Goal: Task Accomplishment & Management: Manage account settings

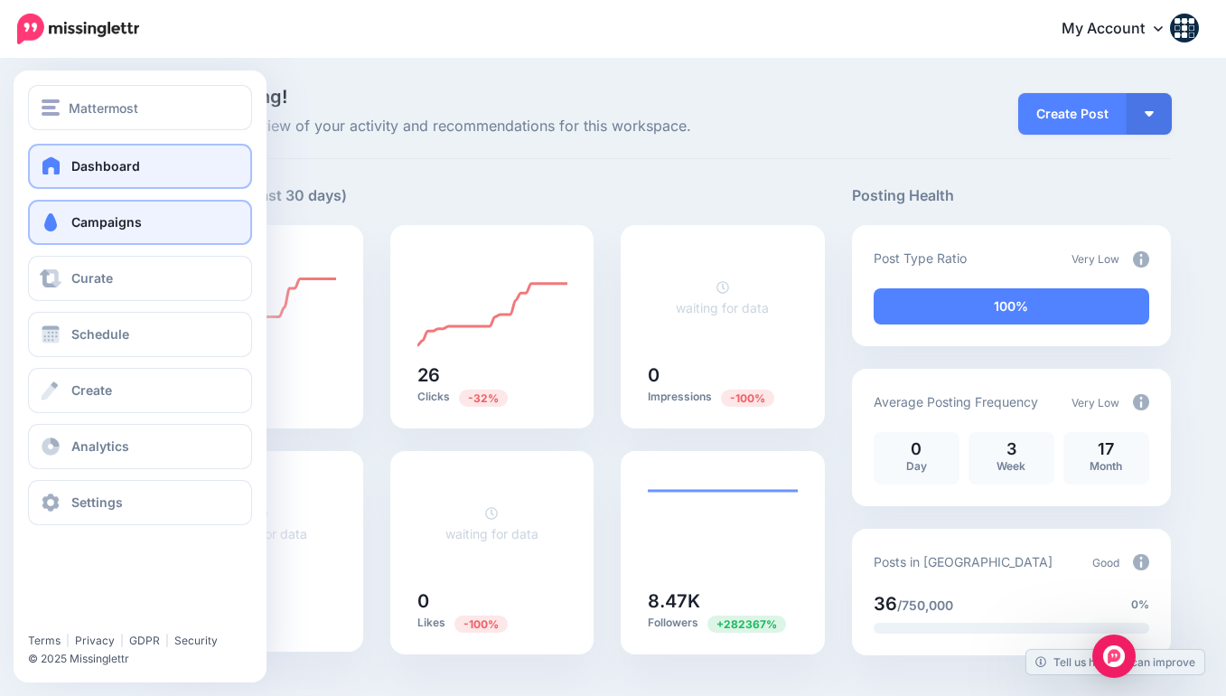
click at [53, 223] on span at bounding box center [50, 222] width 23 height 18
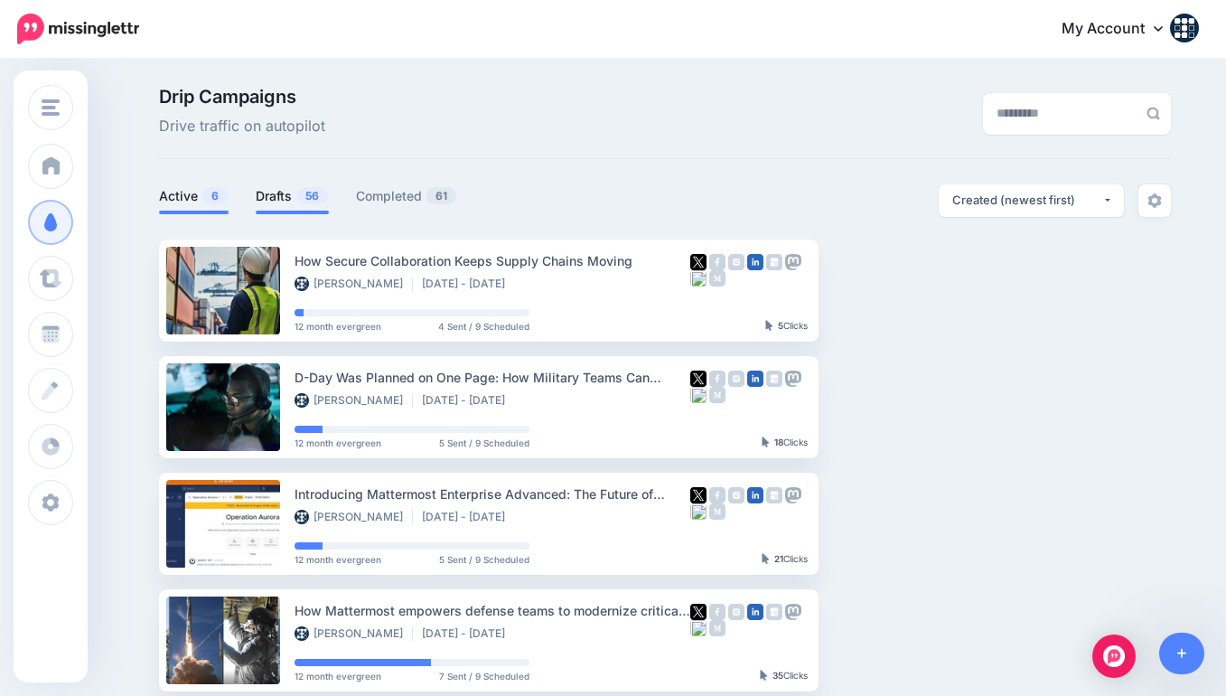
click at [285, 197] on link "Drafts 56" at bounding box center [292, 196] width 73 height 22
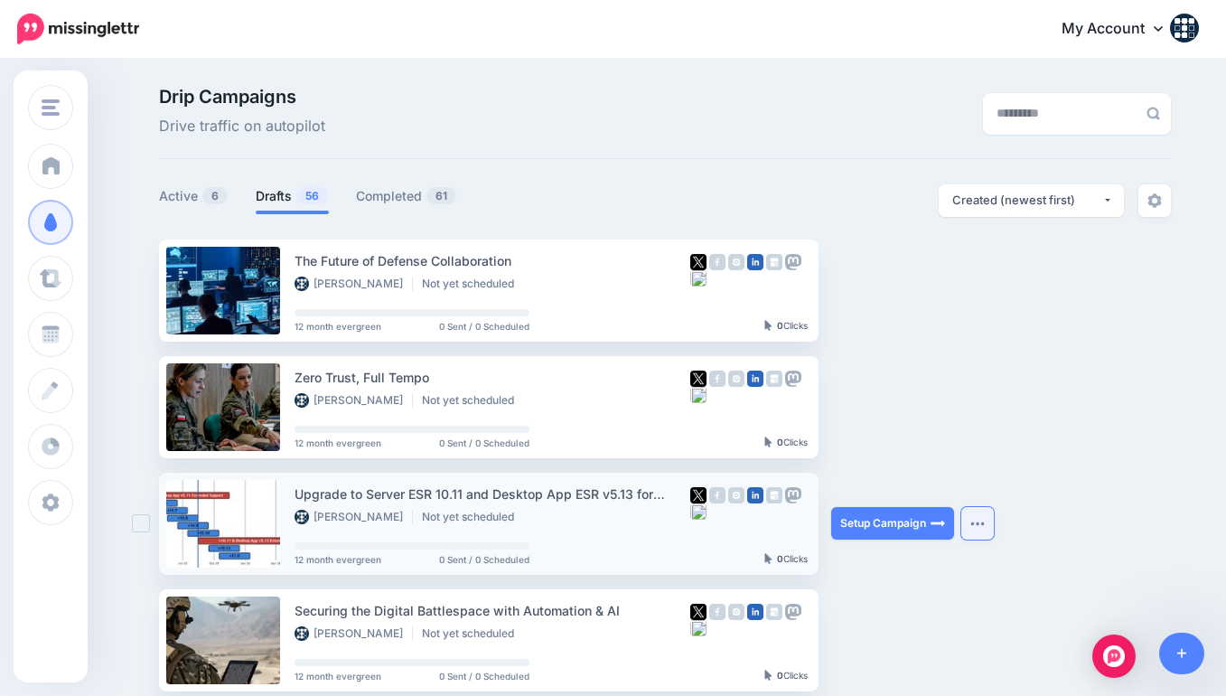
click at [987, 521] on button "button" at bounding box center [977, 523] width 33 height 33
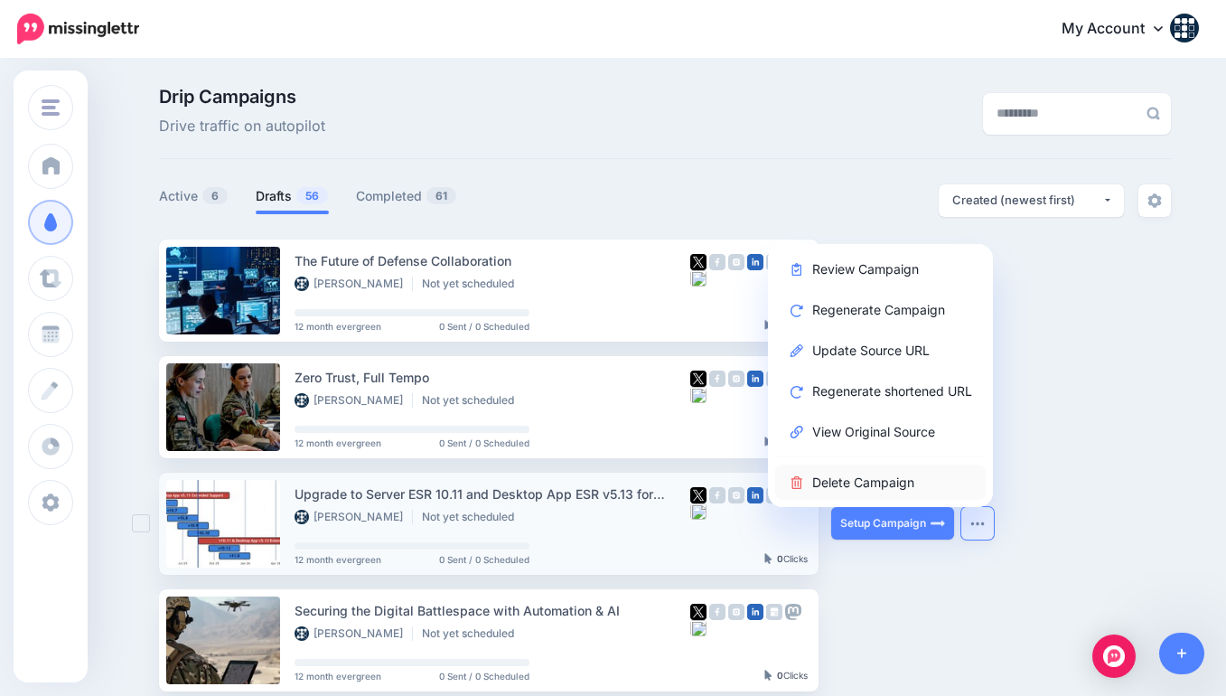
click at [957, 484] on link "Delete Campaign" at bounding box center [880, 481] width 210 height 35
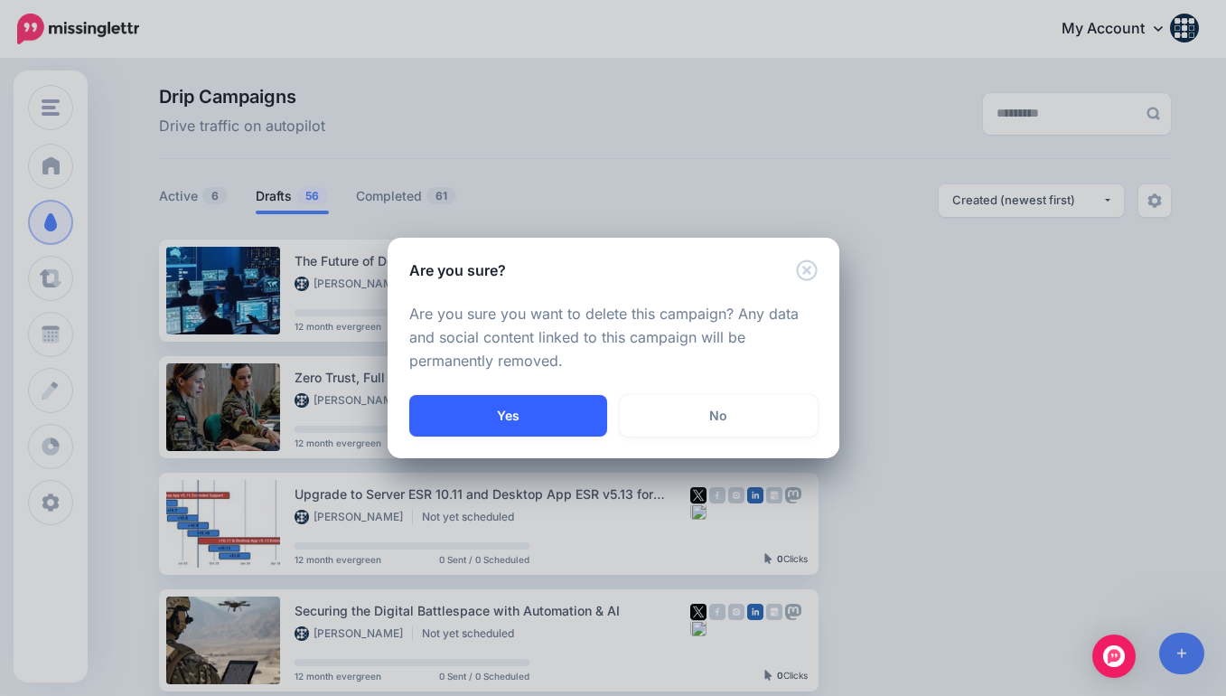
click at [528, 432] on button "Yes" at bounding box center [508, 416] width 198 height 42
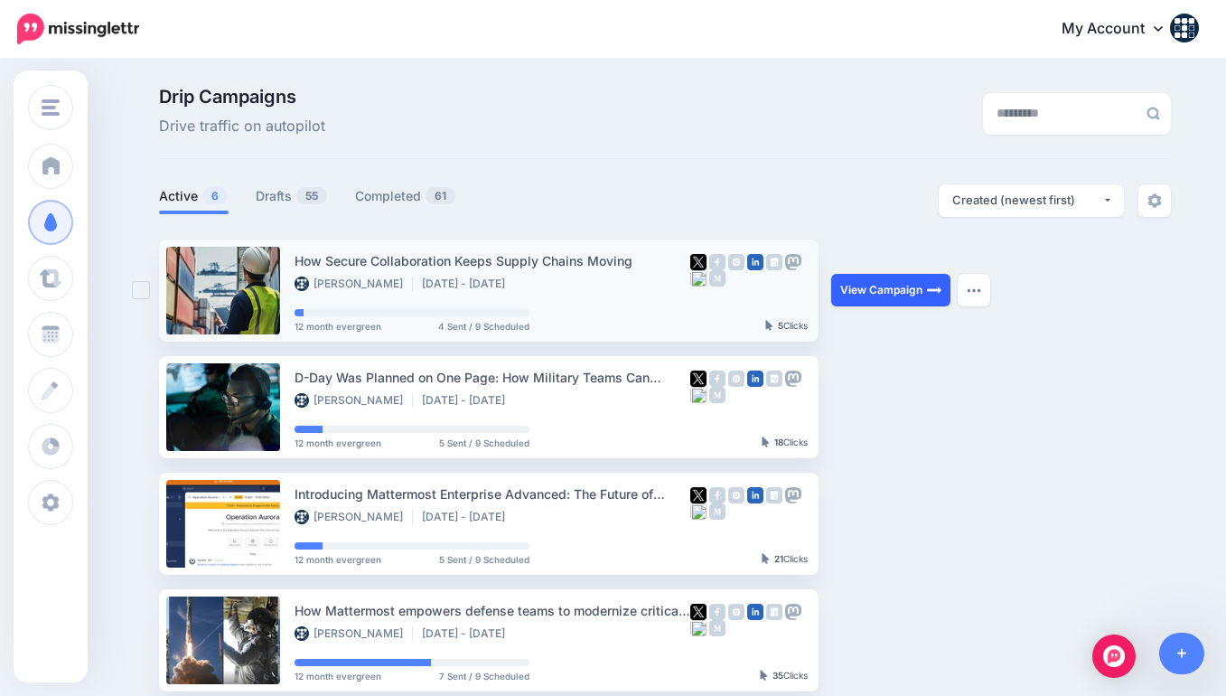
click at [859, 287] on link "View Campaign" at bounding box center [890, 290] width 119 height 33
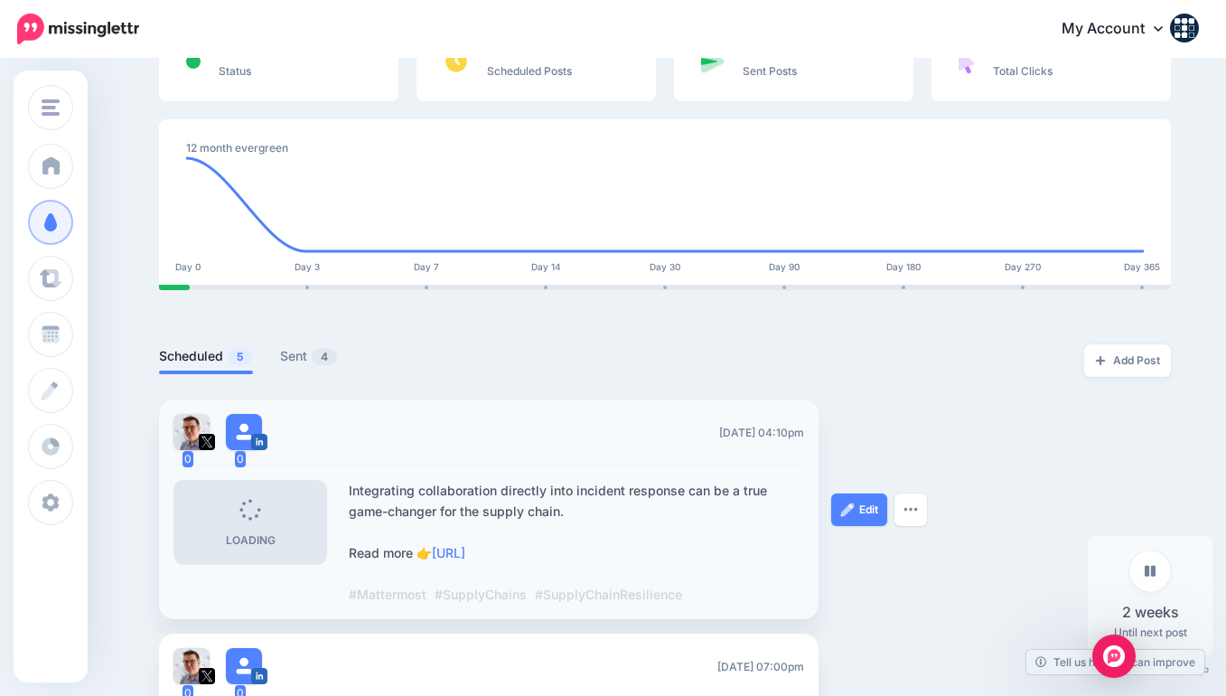
scroll to position [84, 0]
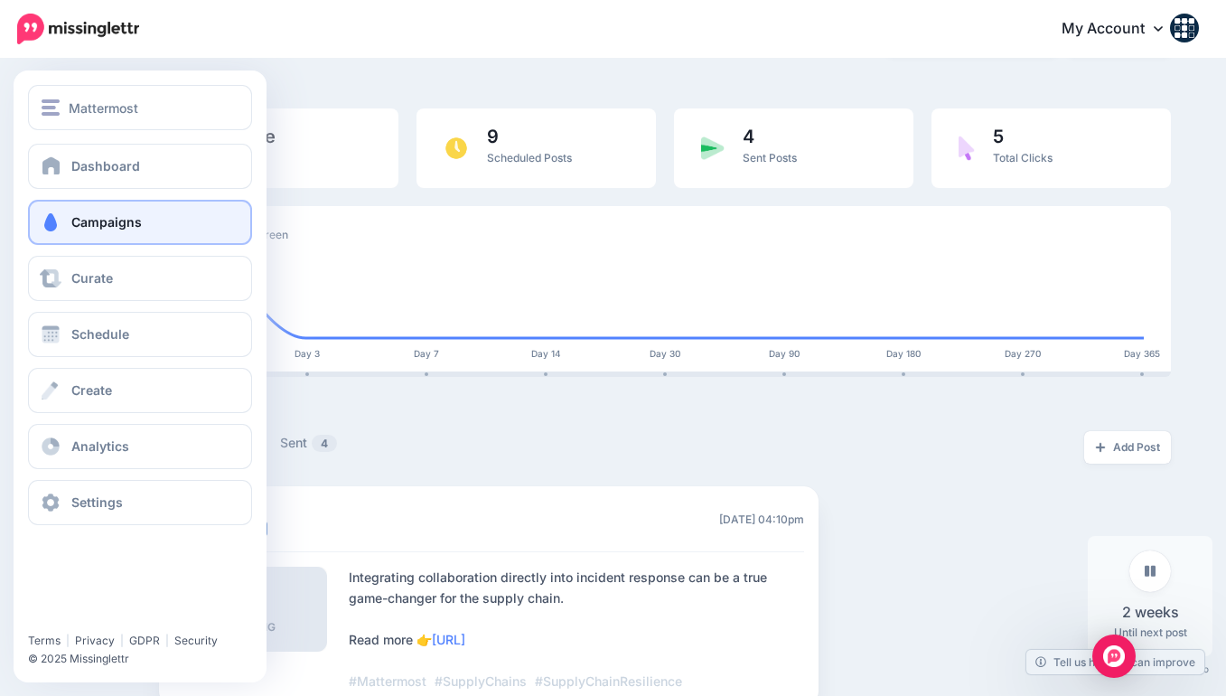
click at [87, 218] on span "Campaigns" at bounding box center [106, 221] width 70 height 15
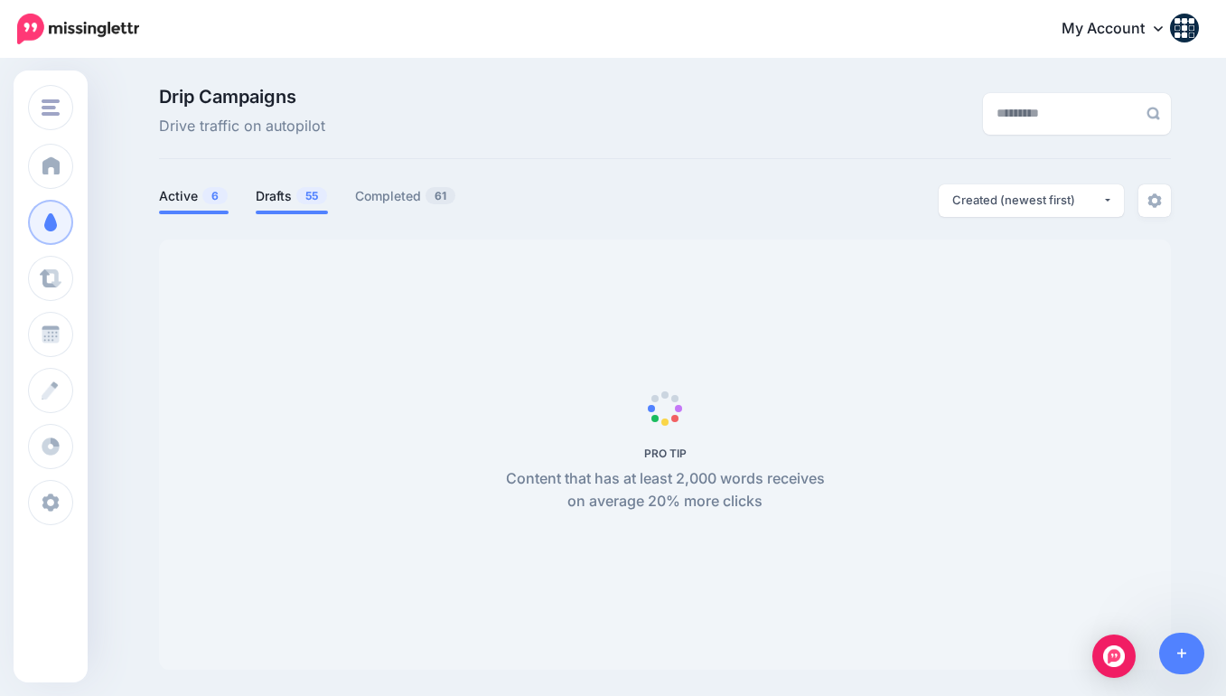
click at [275, 194] on link "Drafts 55" at bounding box center [292, 196] width 72 height 22
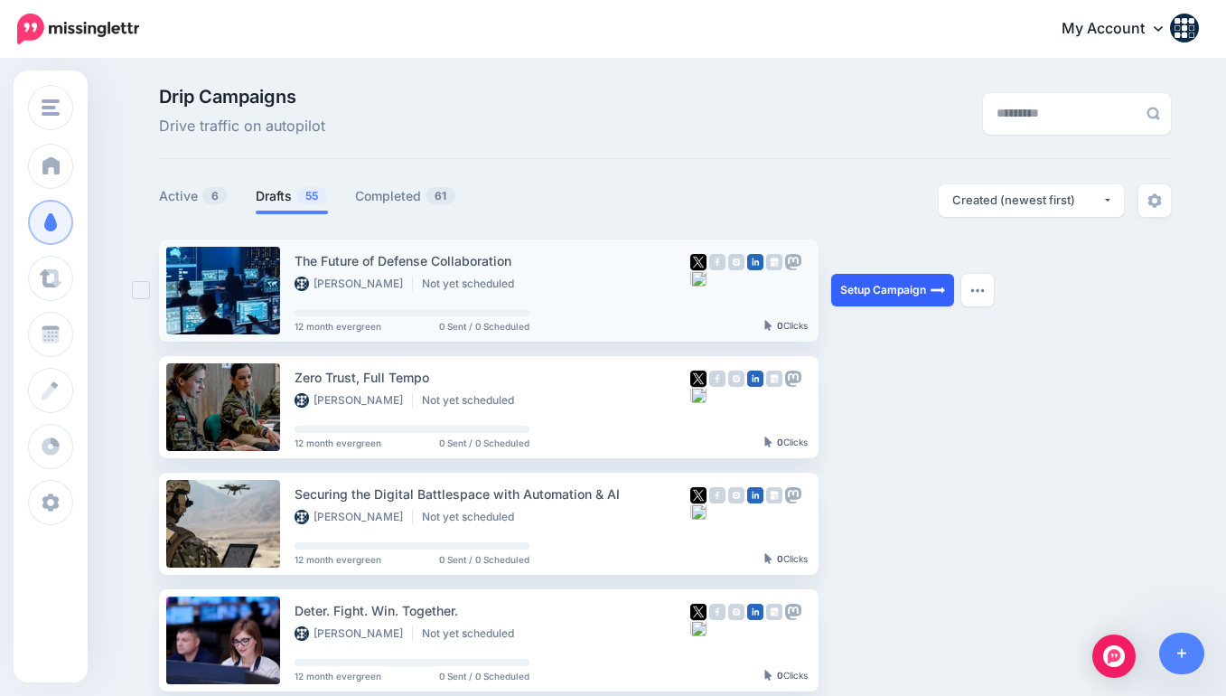
click at [890, 285] on link "Setup Campaign" at bounding box center [892, 290] width 123 height 33
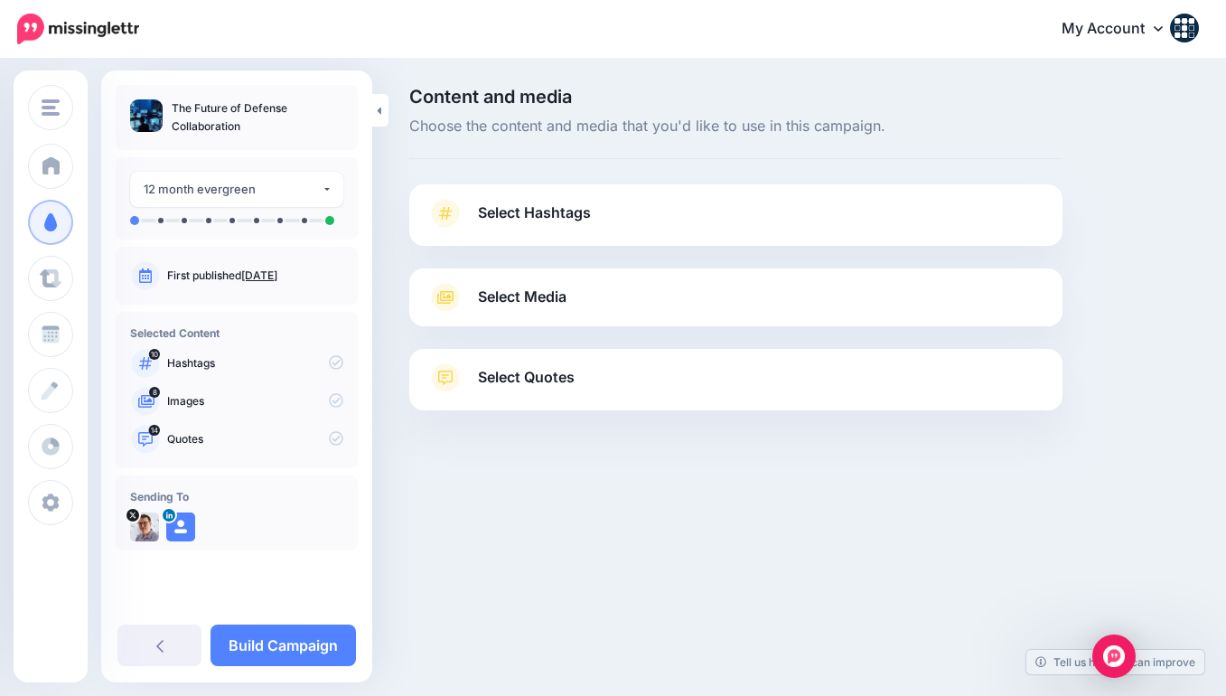
click at [598, 207] on link "Select Hashtags" at bounding box center [735, 222] width 617 height 47
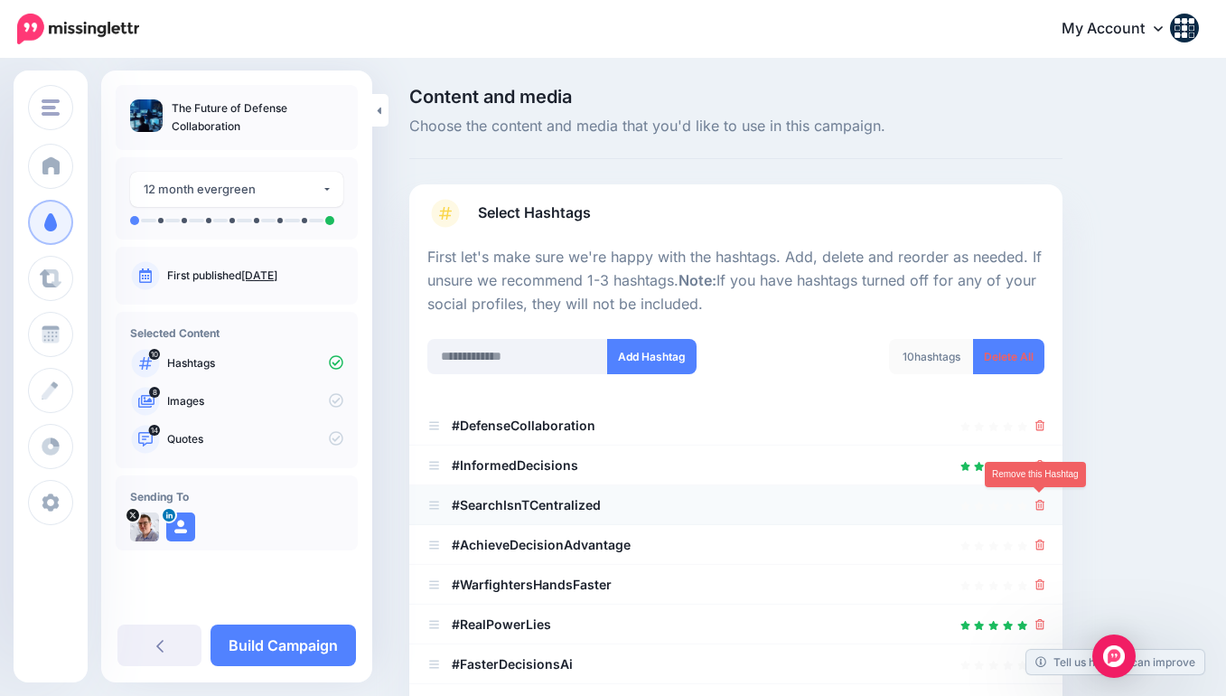
click at [1042, 500] on icon at bounding box center [1040, 505] width 10 height 11
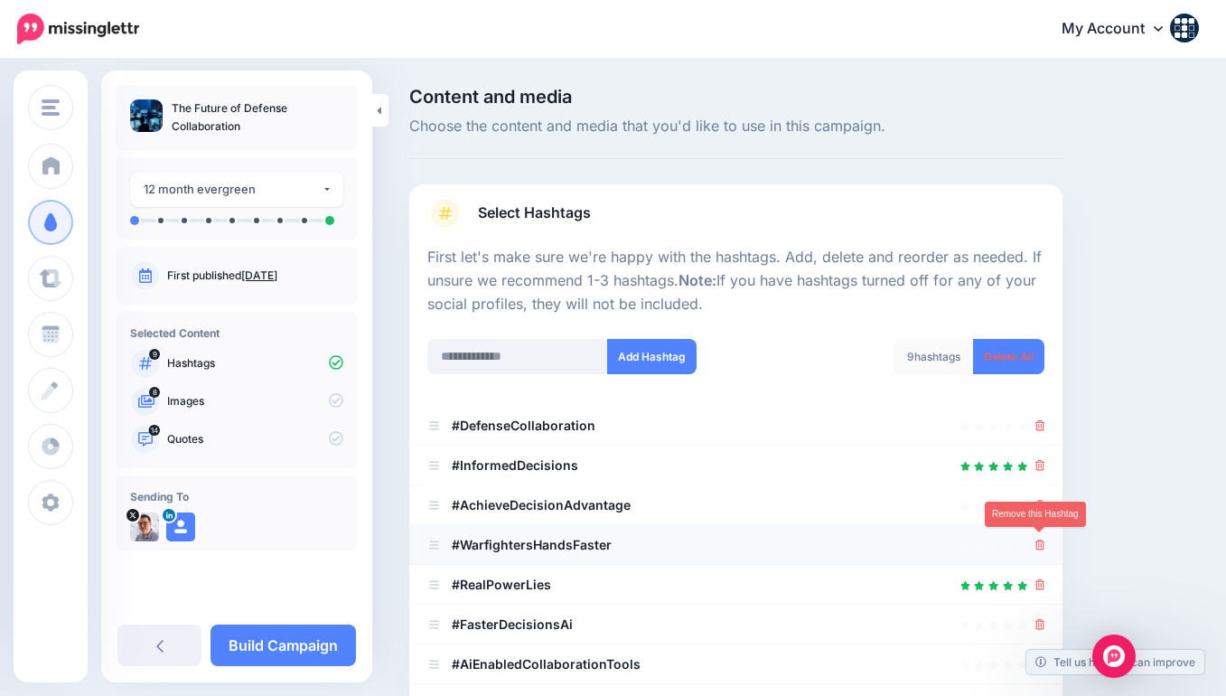
click at [1036, 539] on icon at bounding box center [1040, 544] width 10 height 11
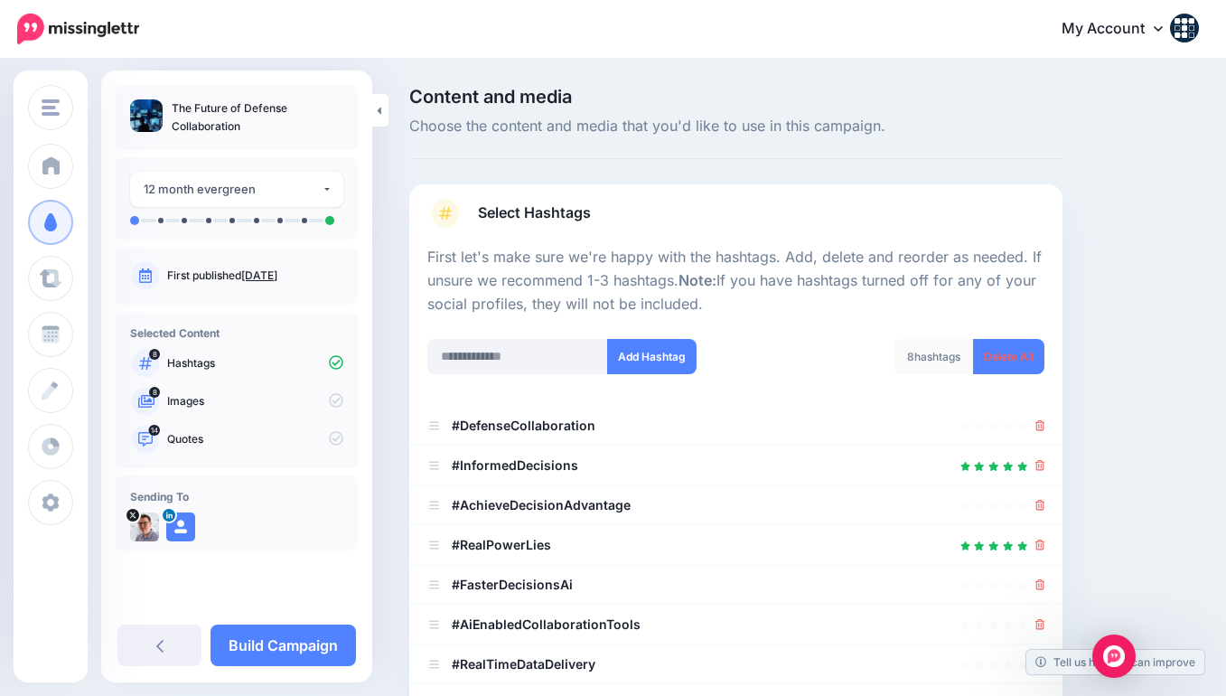
click at [1036, 539] on icon at bounding box center [1040, 544] width 10 height 11
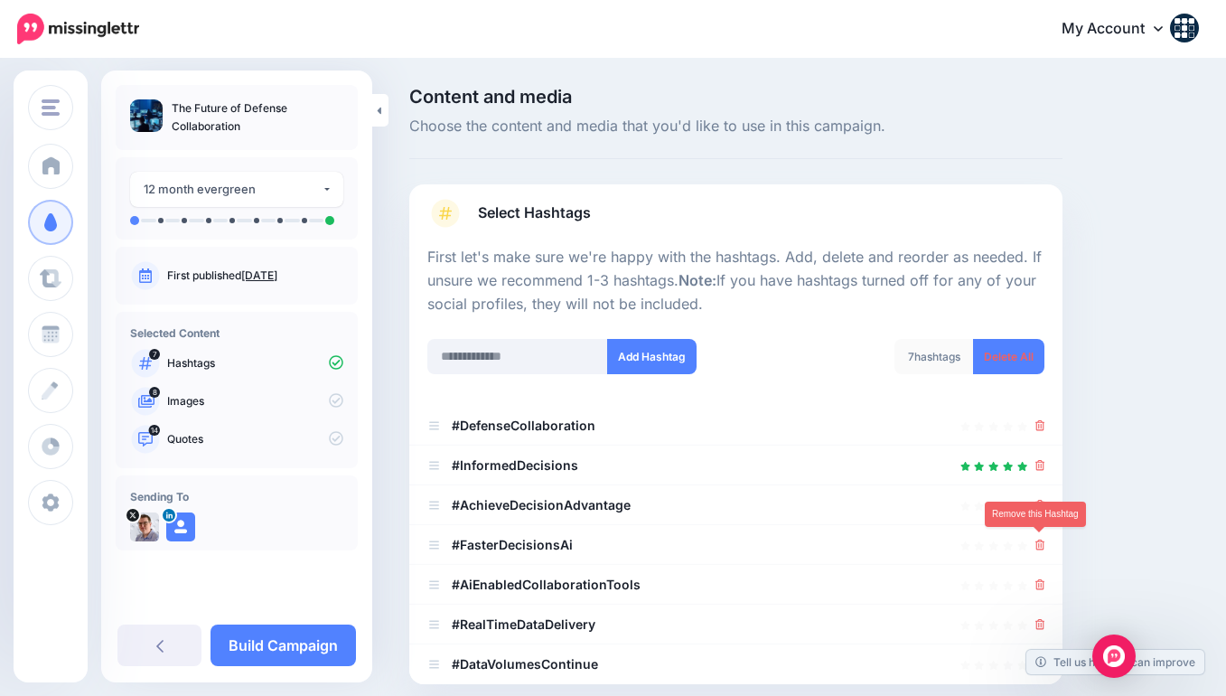
click at [1036, 539] on icon at bounding box center [1040, 544] width 10 height 11
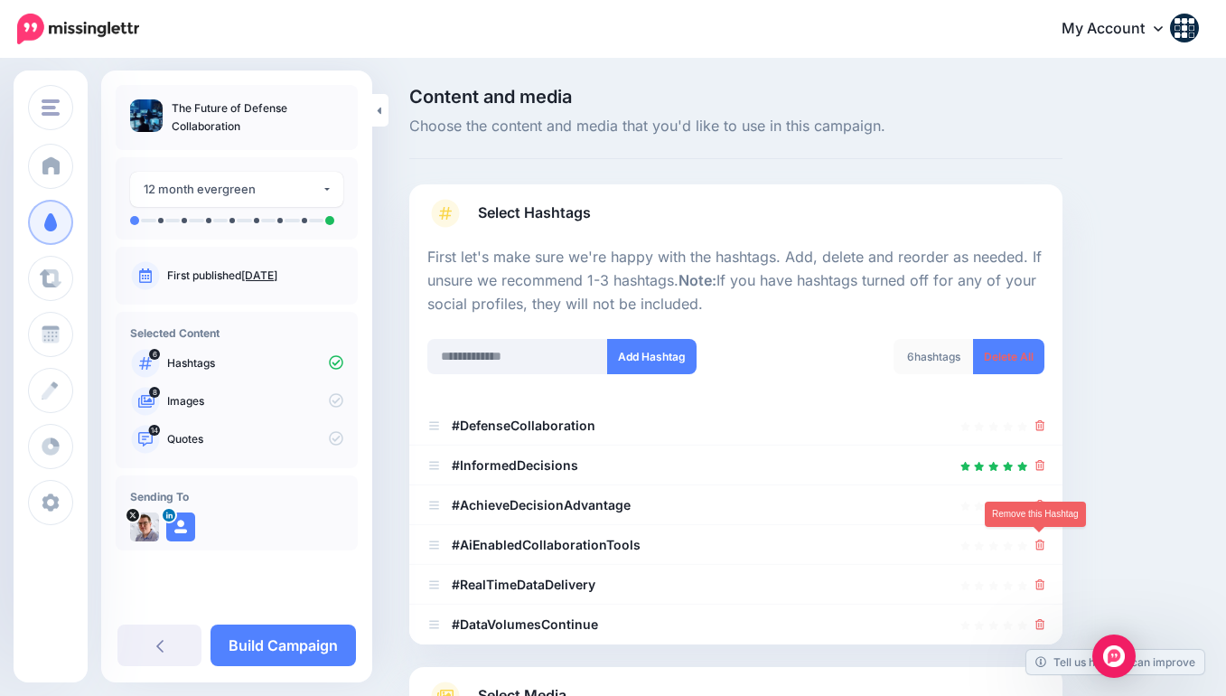
click at [1036, 539] on icon at bounding box center [1040, 544] width 10 height 11
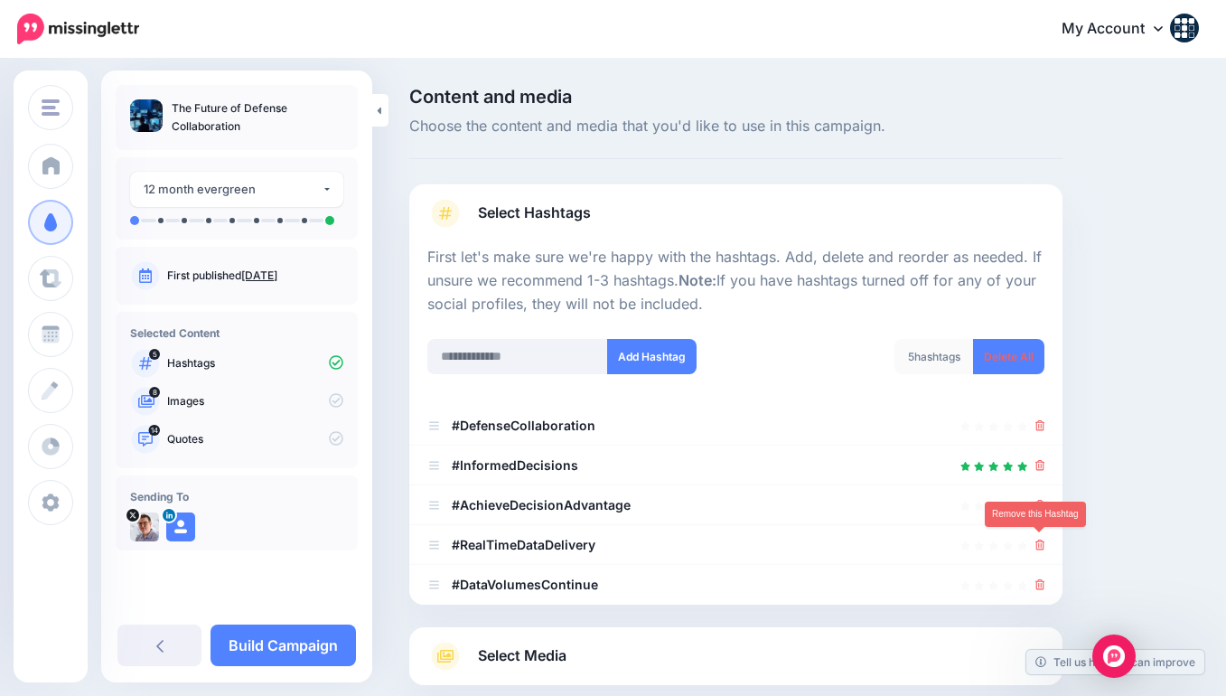
click at [1036, 539] on icon at bounding box center [1040, 544] width 10 height 11
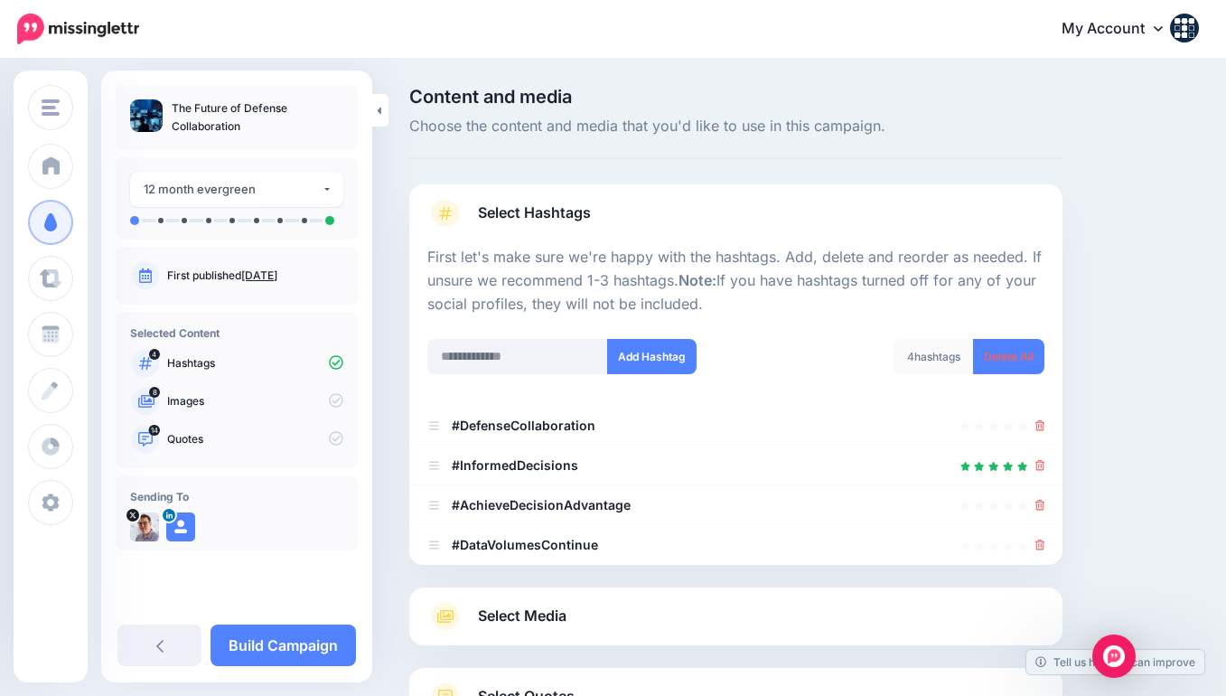
click at [1036, 539] on icon at bounding box center [1040, 544] width 10 height 11
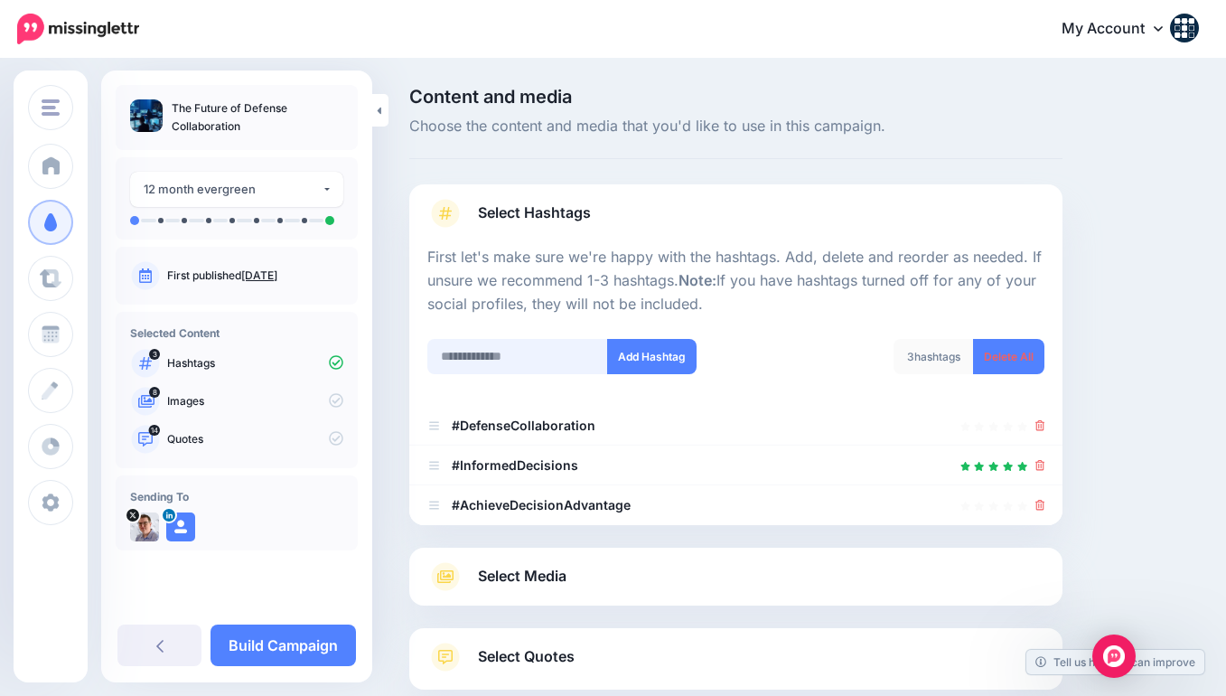
click at [486, 354] on input "text" at bounding box center [517, 356] width 181 height 35
type input "**********"
click at [652, 343] on button "Add Hashtag" at bounding box center [651, 356] width 89 height 35
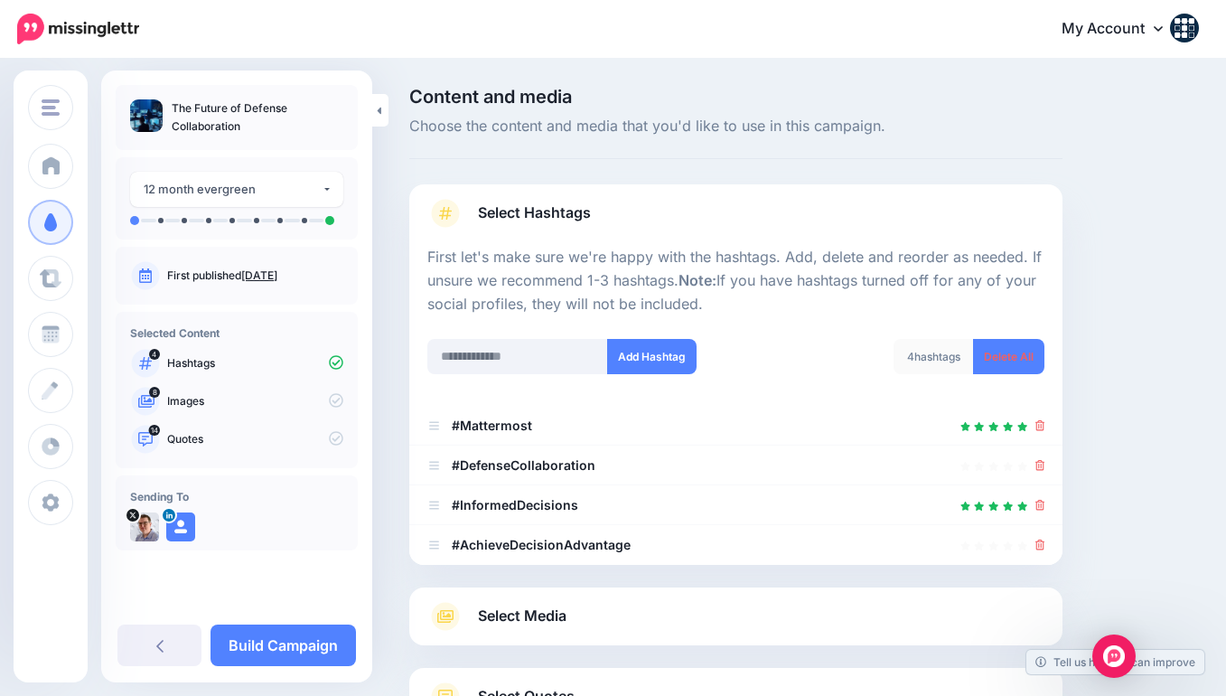
scroll to position [147, 0]
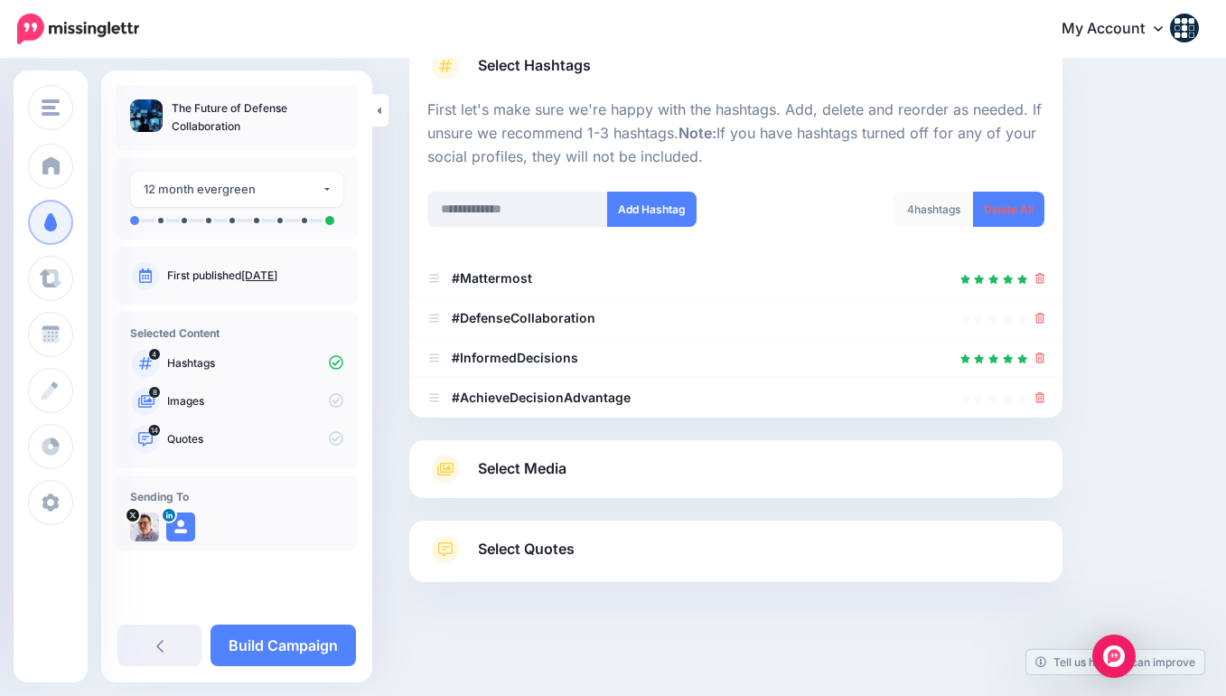
click at [548, 464] on span "Select Media" at bounding box center [522, 468] width 89 height 24
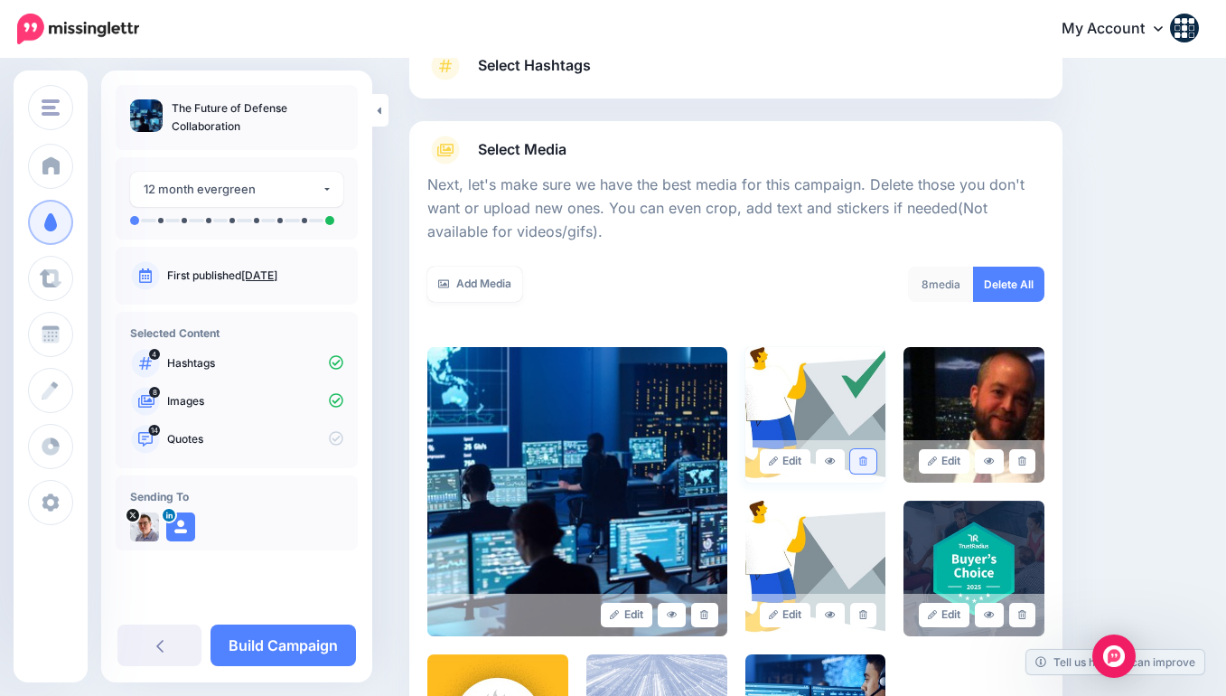
click at [864, 456] on icon at bounding box center [863, 461] width 8 height 10
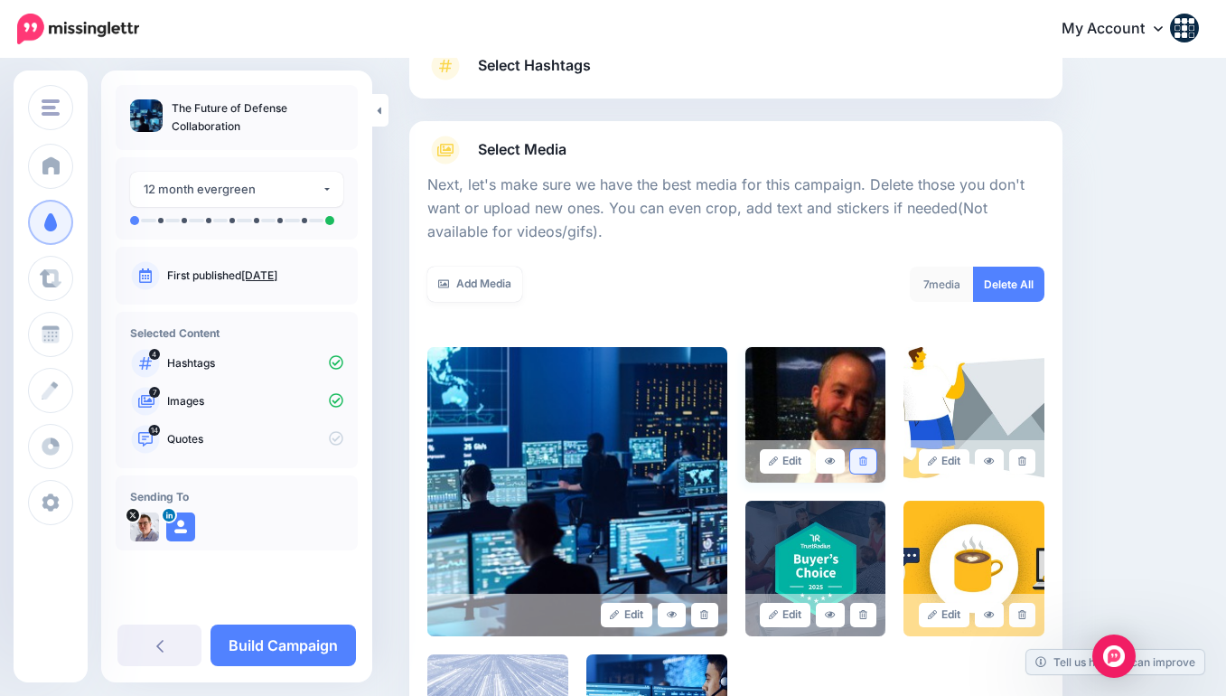
click at [864, 456] on icon at bounding box center [863, 461] width 8 height 10
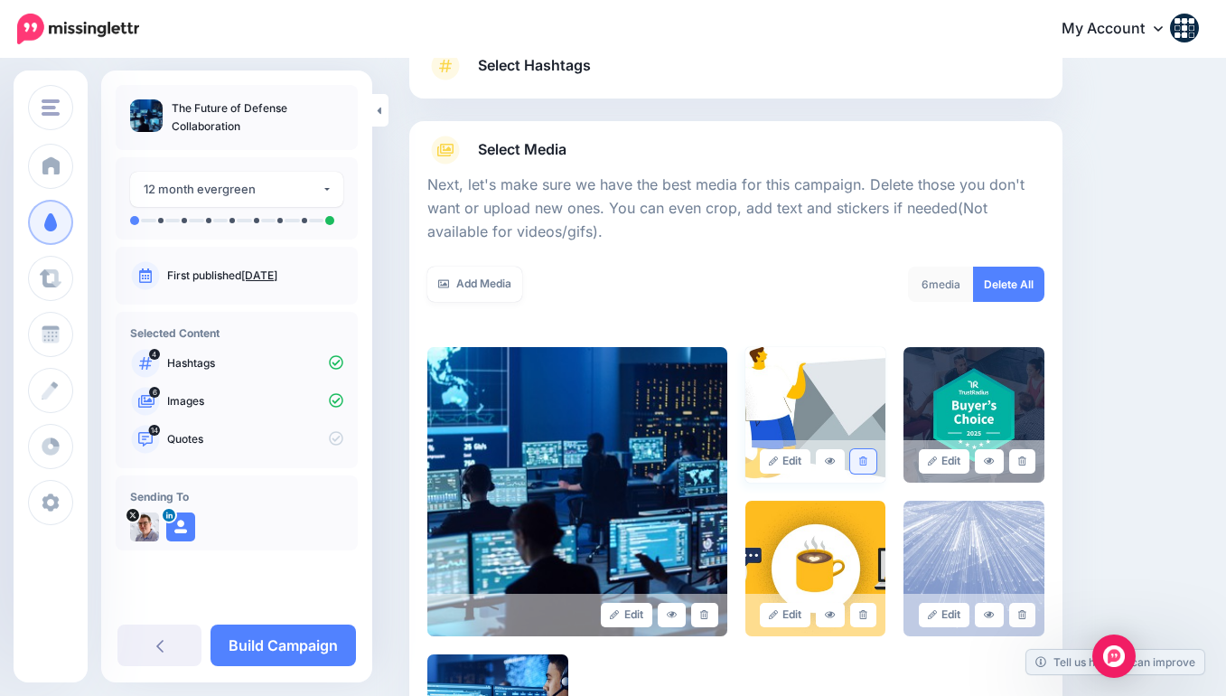
click at [864, 456] on icon at bounding box center [863, 461] width 8 height 10
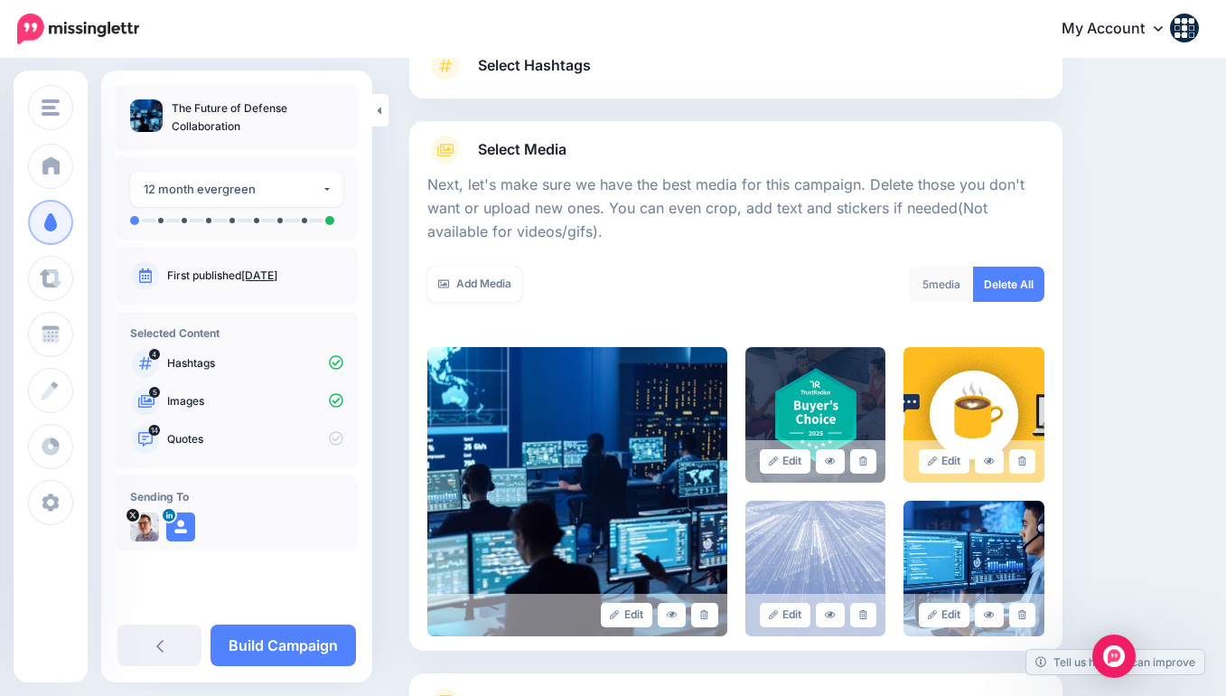
click at [864, 456] on icon at bounding box center [863, 461] width 8 height 10
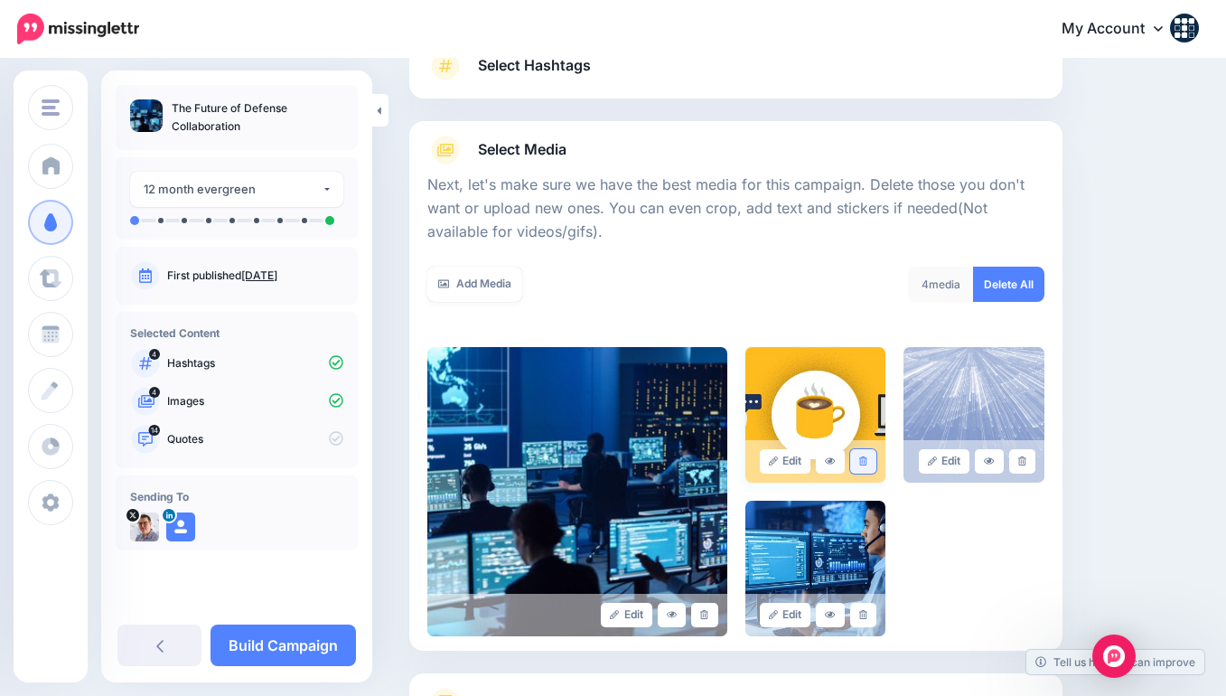
click at [863, 459] on icon at bounding box center [863, 461] width 8 height 10
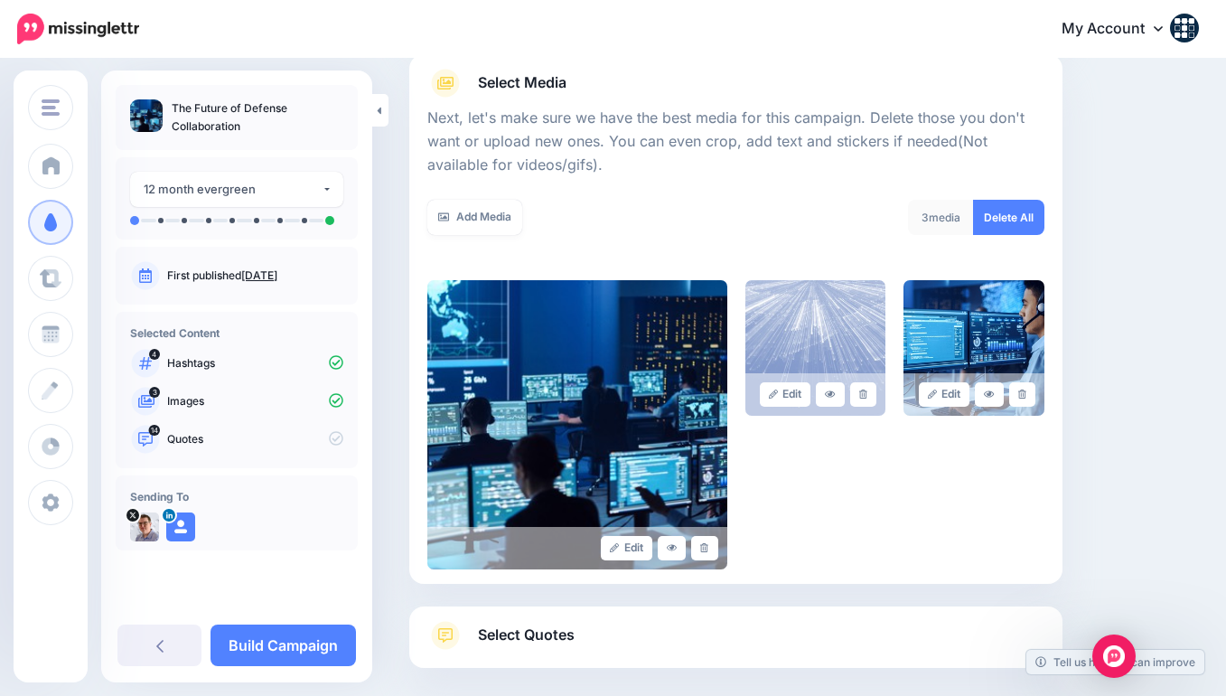
scroll to position [300, 0]
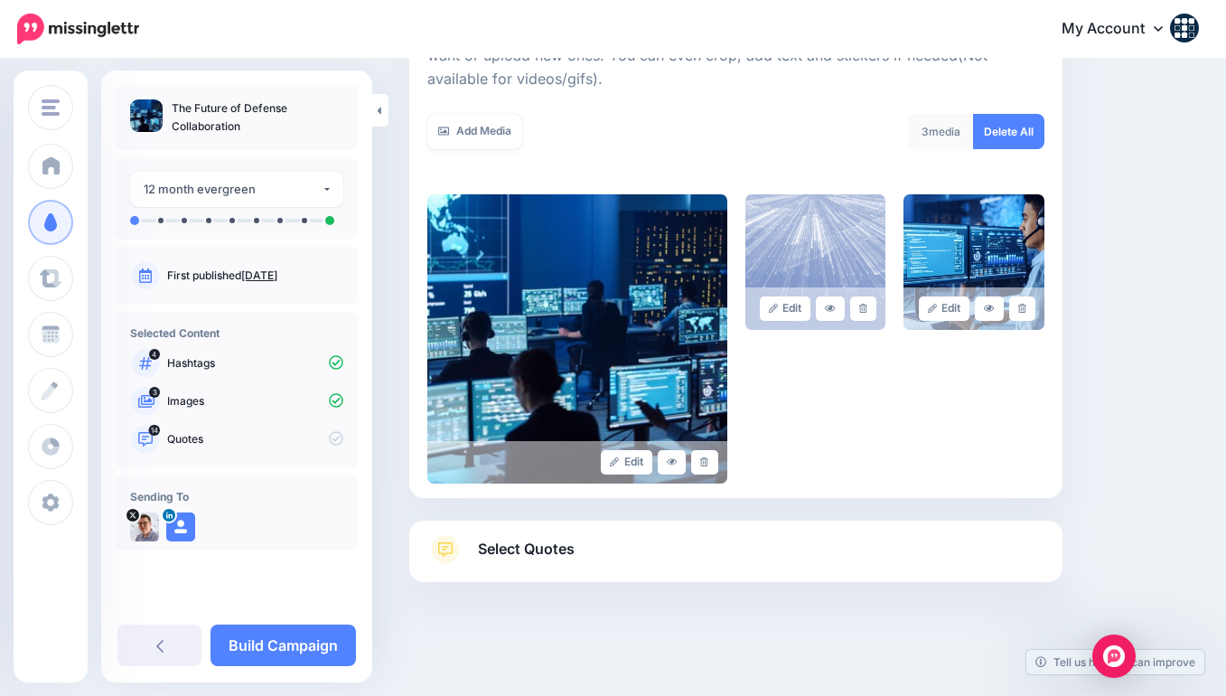
click at [562, 537] on span "Select Quotes" at bounding box center [526, 549] width 97 height 24
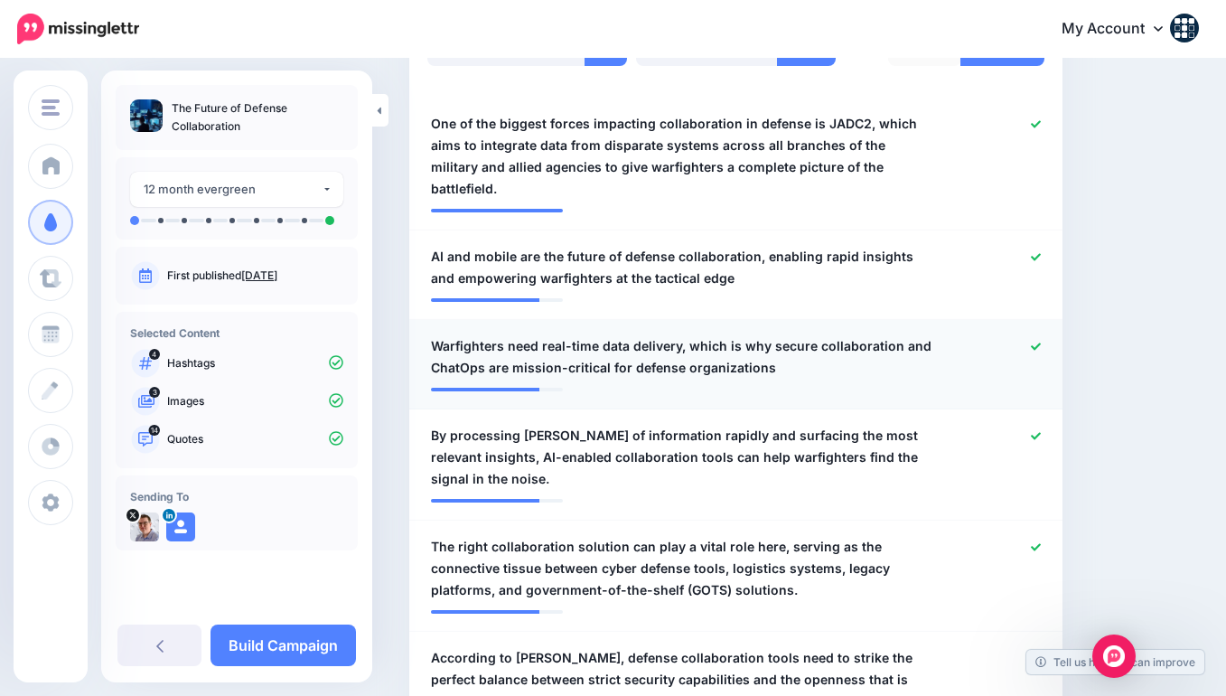
scroll to position [546, 0]
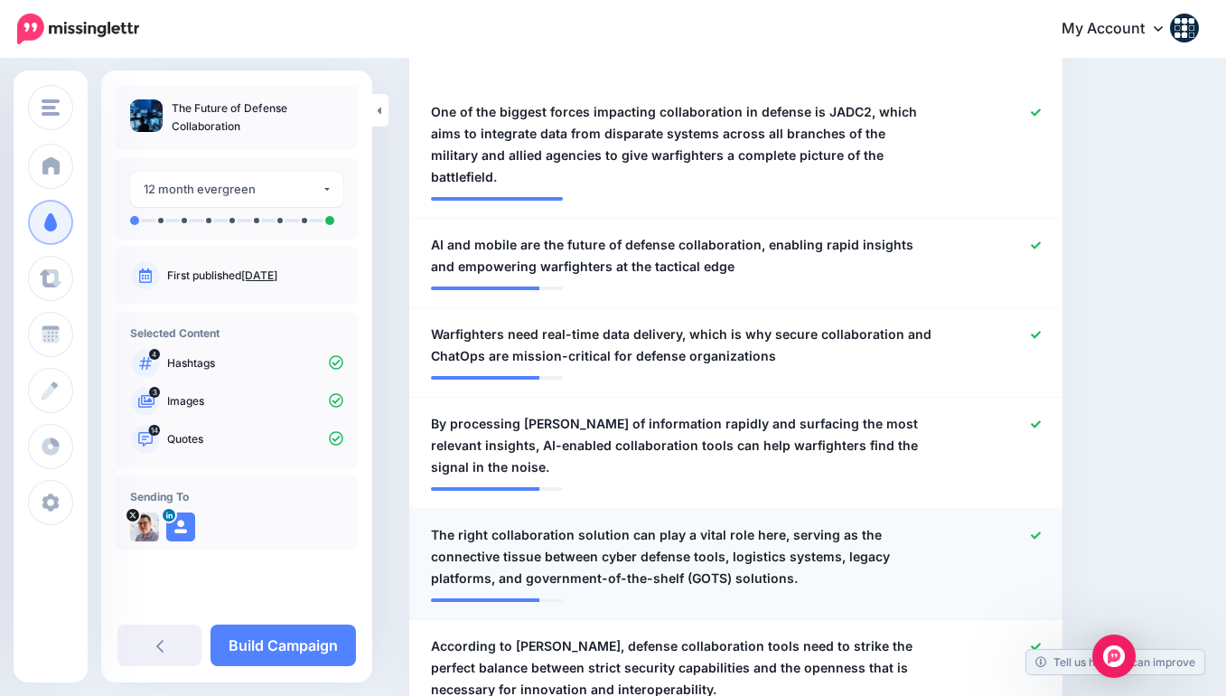
click at [749, 524] on span "The right collaboration solution can play a vital role here, serving as the con…" at bounding box center [683, 556] width 504 height 65
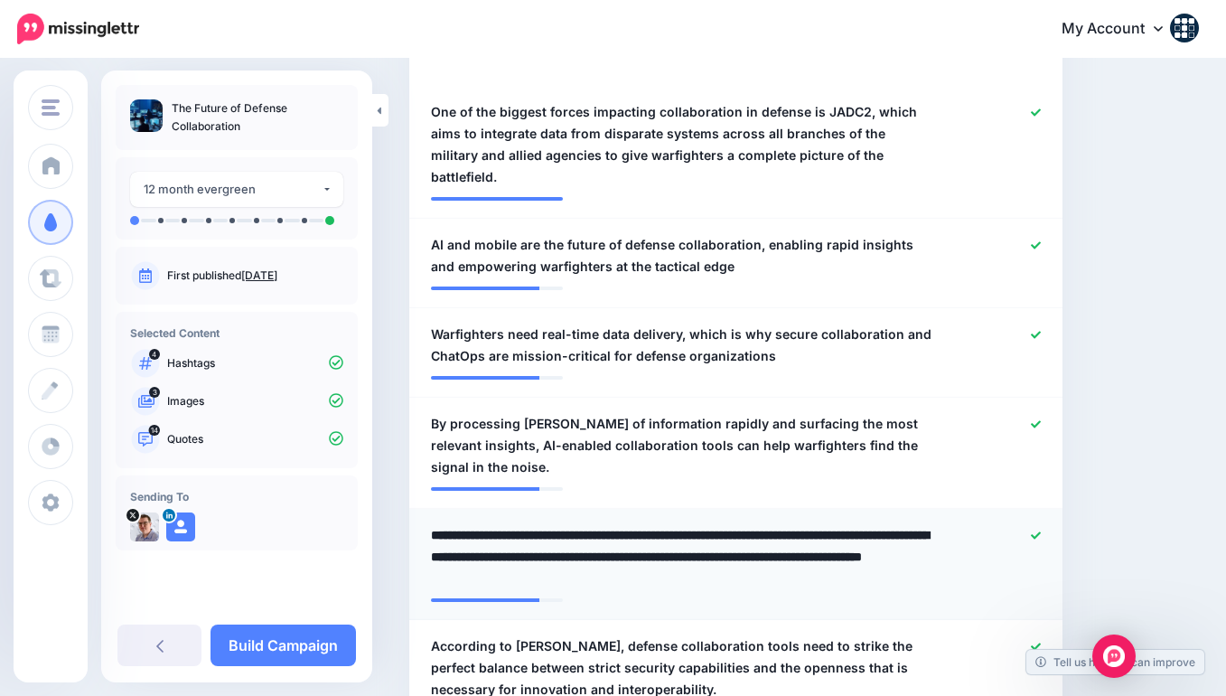
click at [752, 524] on textarea "**********" at bounding box center [683, 556] width 504 height 65
type textarea "**********"
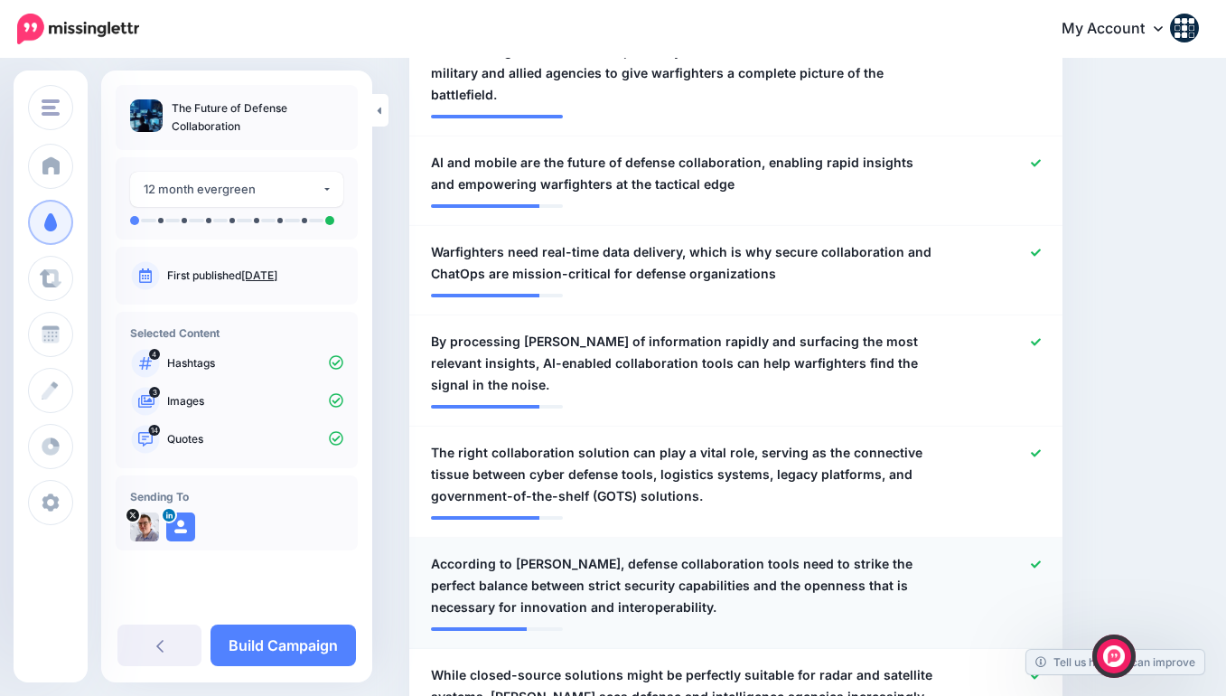
scroll to position [640, 0]
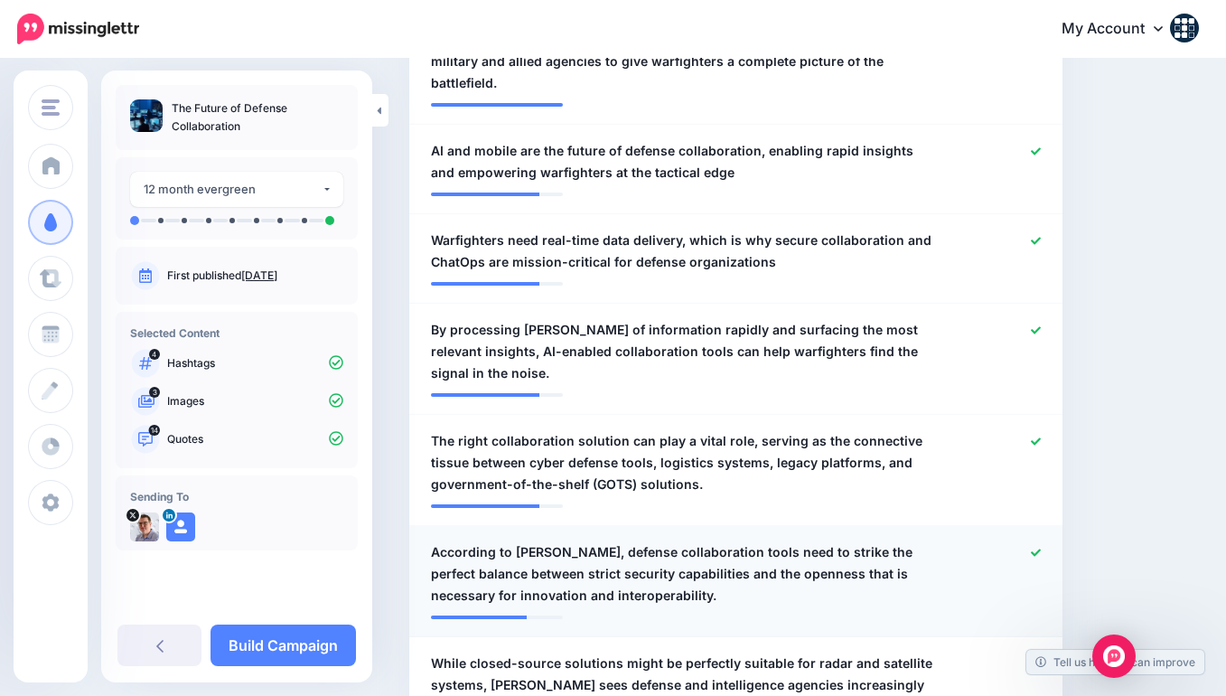
click at [1033, 547] on icon at bounding box center [1036, 552] width 10 height 10
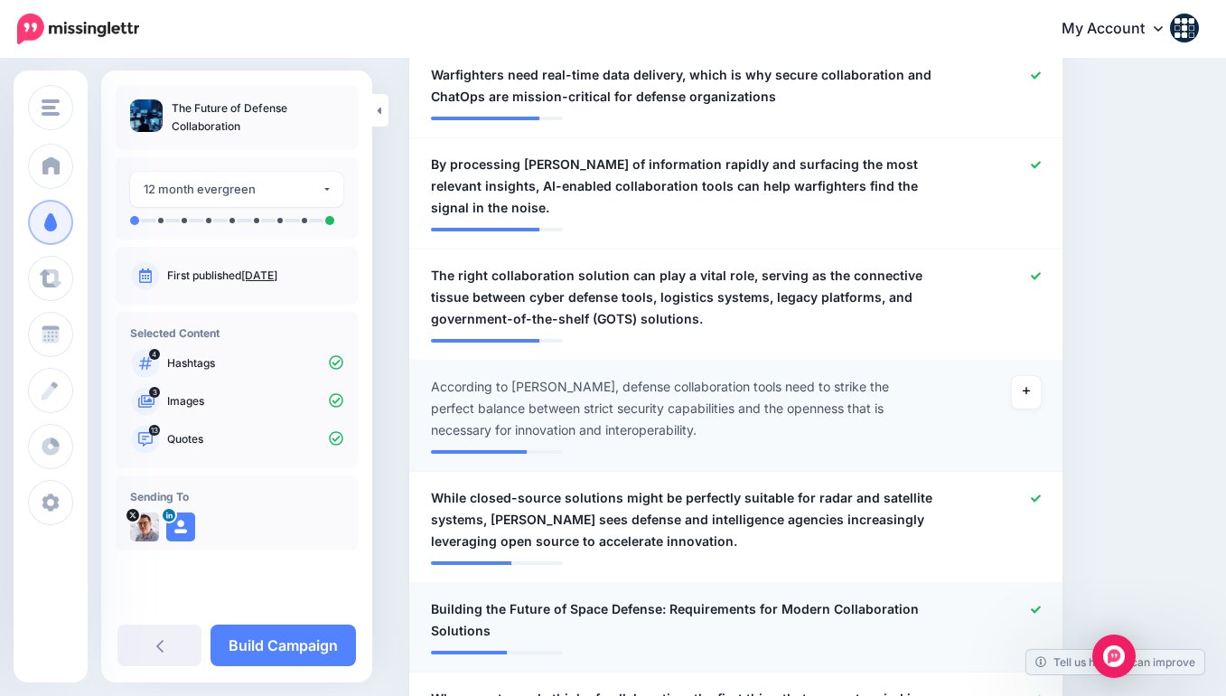
scroll to position [828, 0]
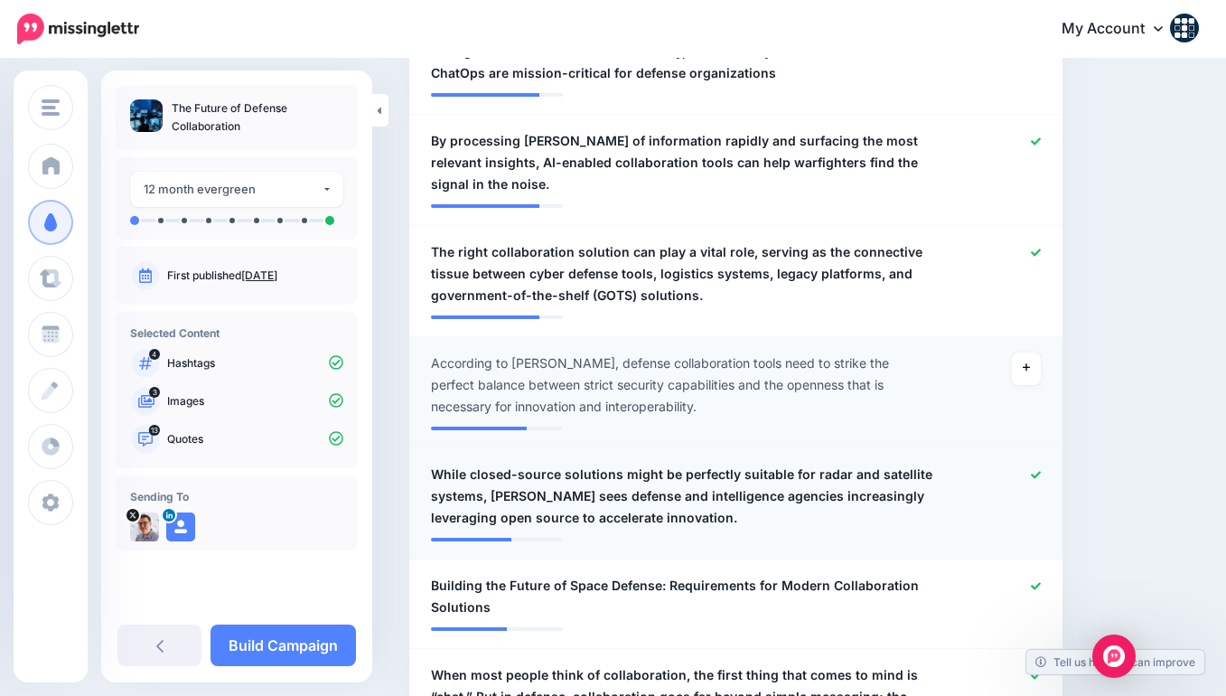
click at [1042, 463] on div at bounding box center [1001, 495] width 107 height 65
click at [1037, 470] on icon at bounding box center [1036, 475] width 10 height 10
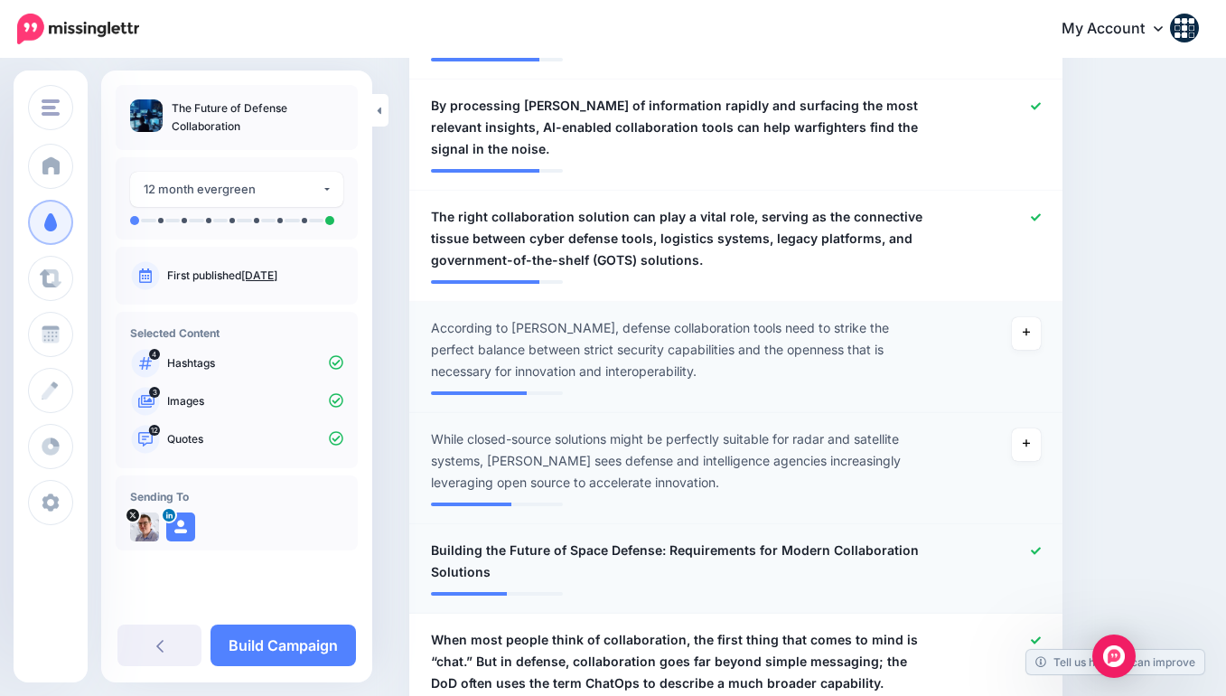
scroll to position [875, 0]
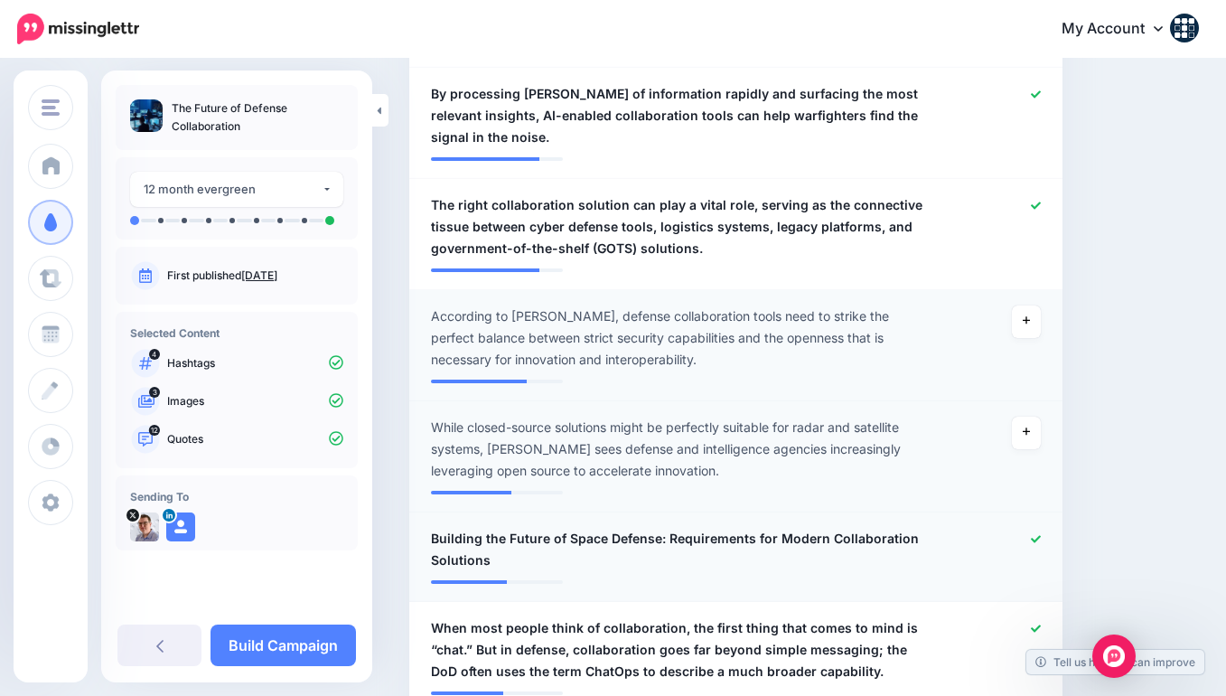
click at [1031, 534] on icon at bounding box center [1036, 539] width 10 height 10
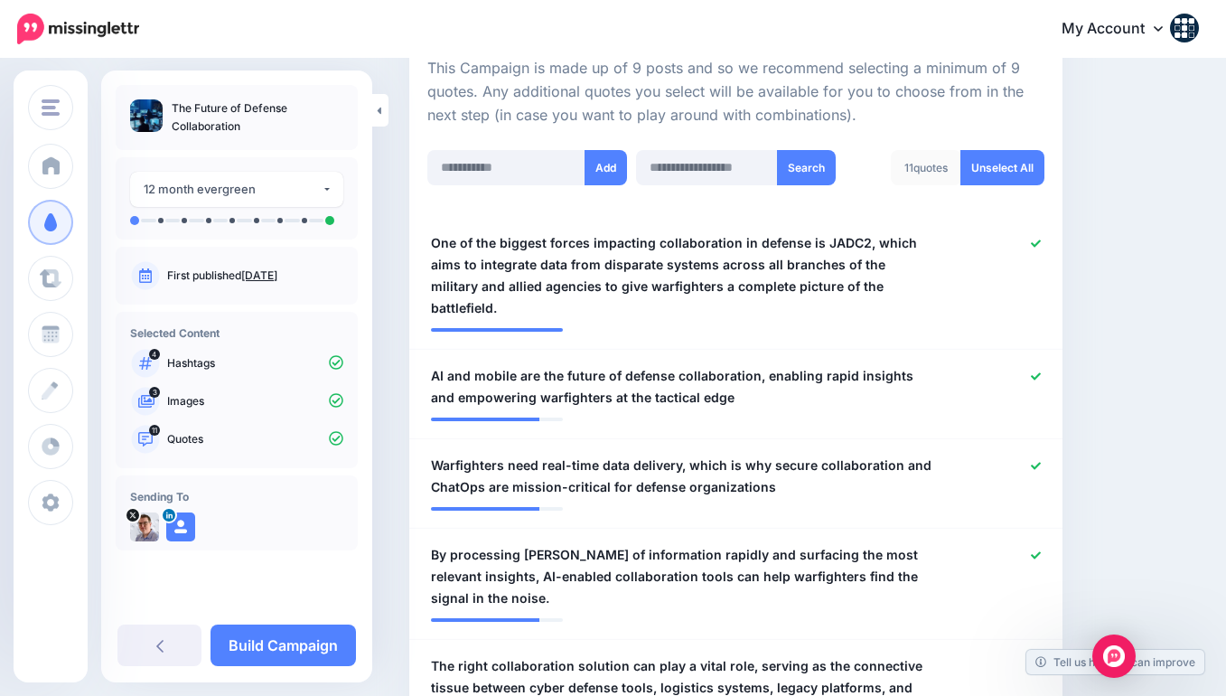
scroll to position [0, 0]
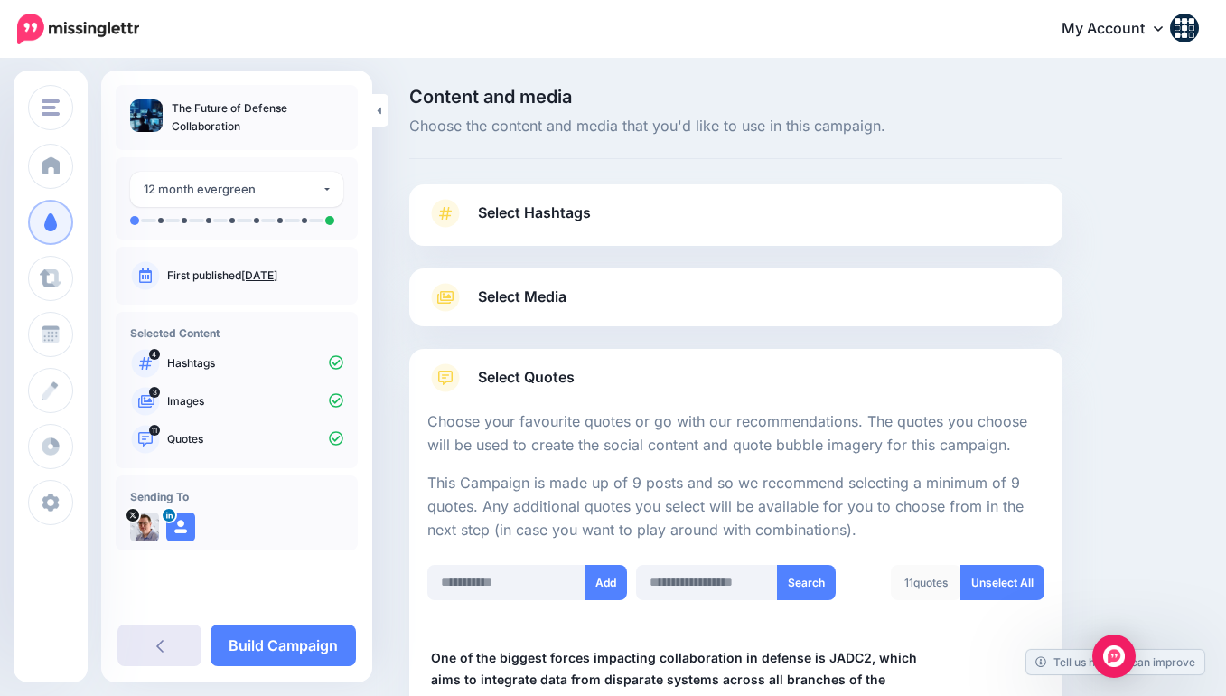
click at [142, 643] on link at bounding box center [159, 645] width 84 height 42
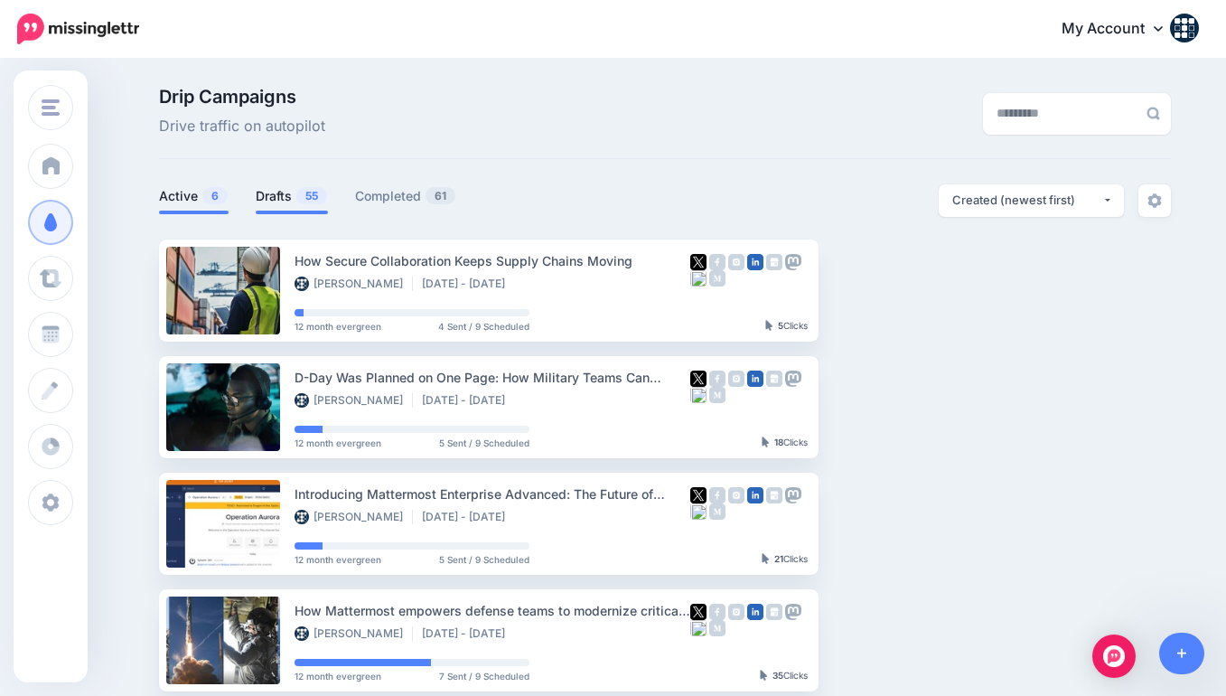
click at [300, 200] on span "55" at bounding box center [311, 195] width 31 height 17
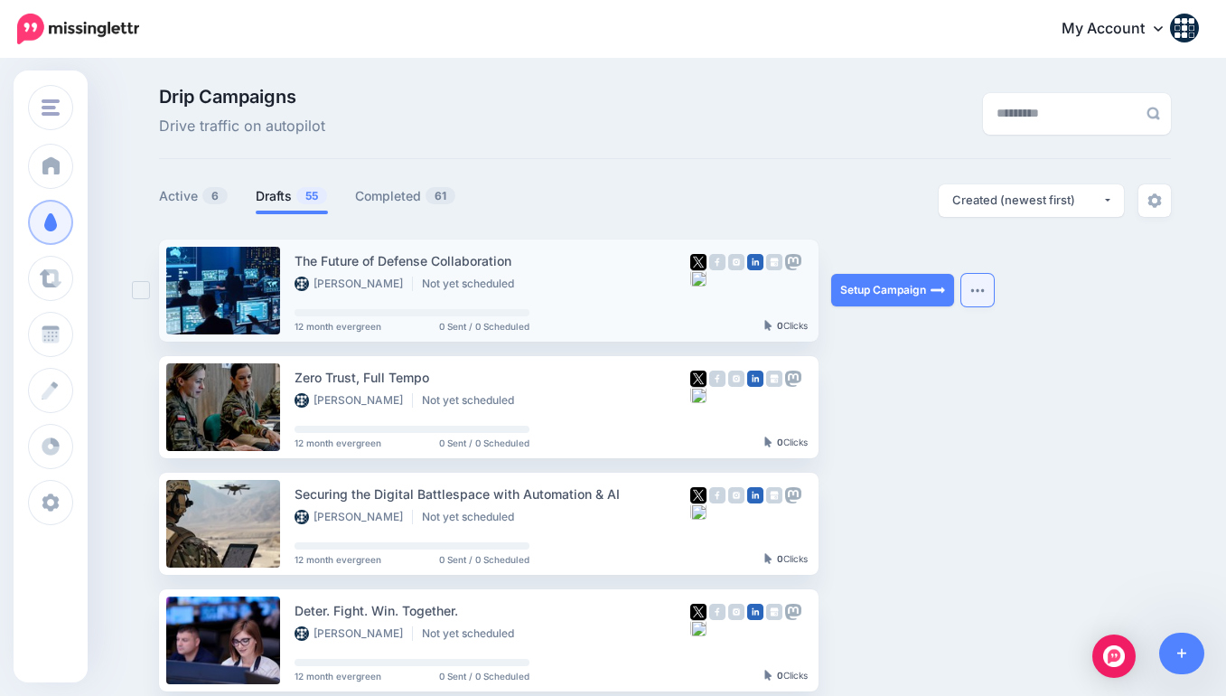
click at [976, 294] on button "button" at bounding box center [977, 290] width 33 height 33
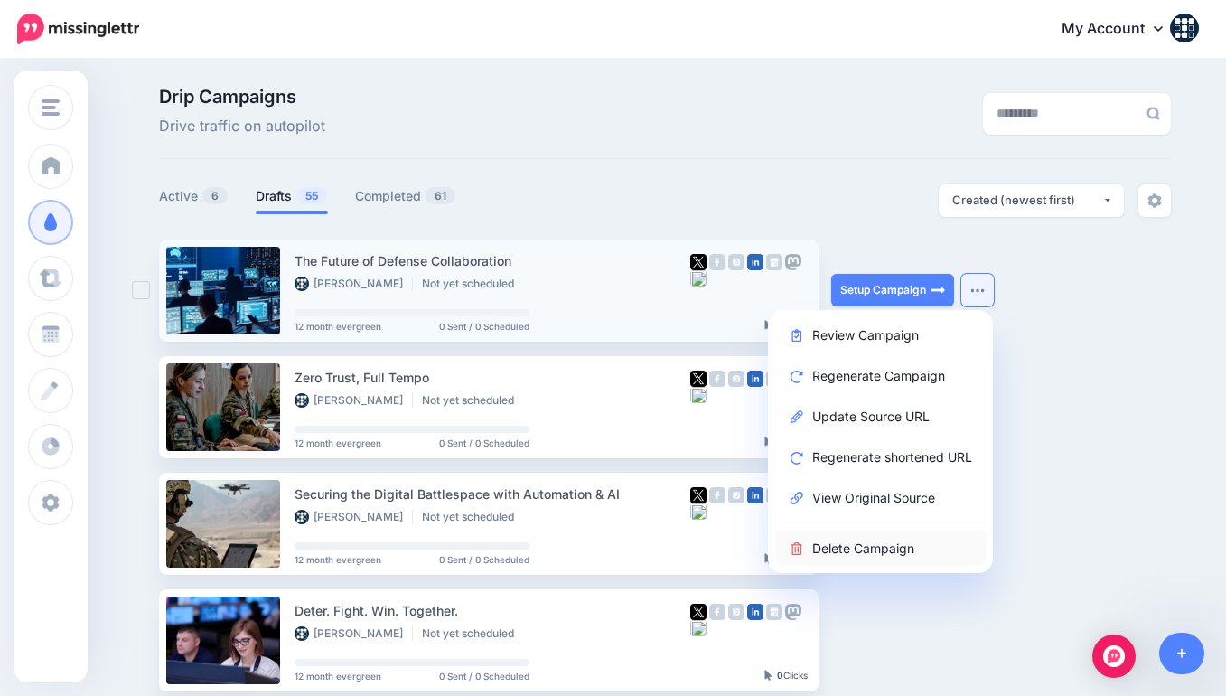
click at [875, 540] on link "Delete Campaign" at bounding box center [880, 547] width 210 height 35
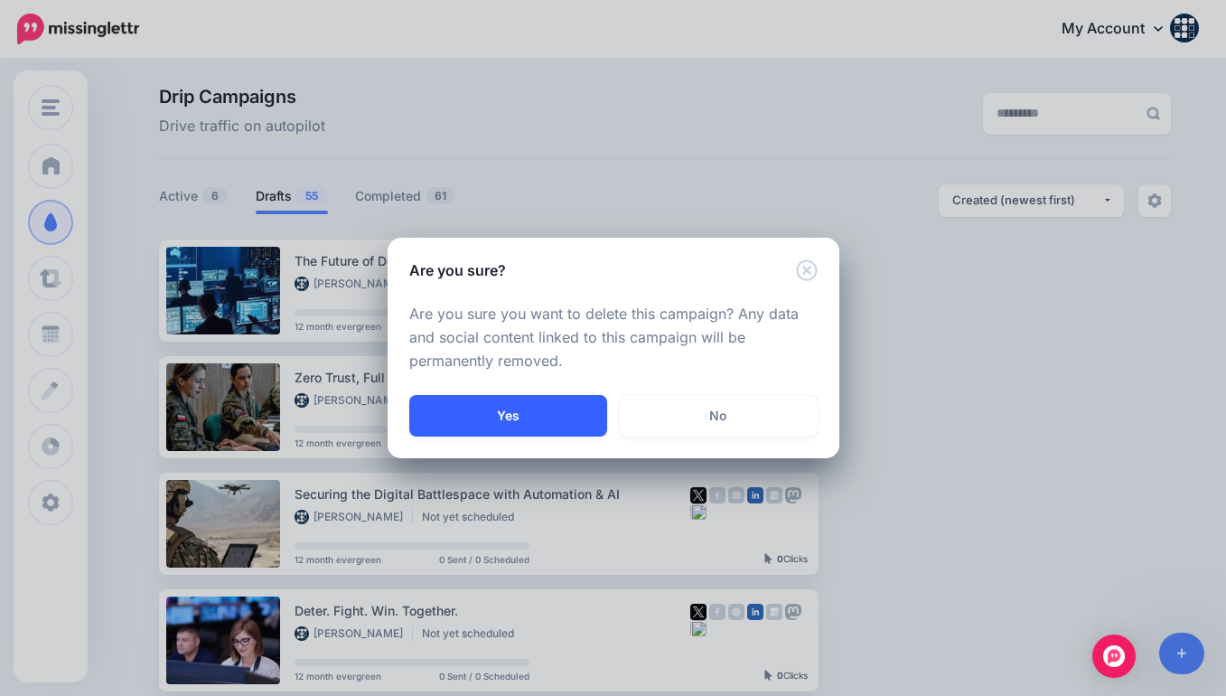
click at [508, 410] on button "Yes" at bounding box center [508, 416] width 198 height 42
